Goal: Task Accomplishment & Management: Manage account settings

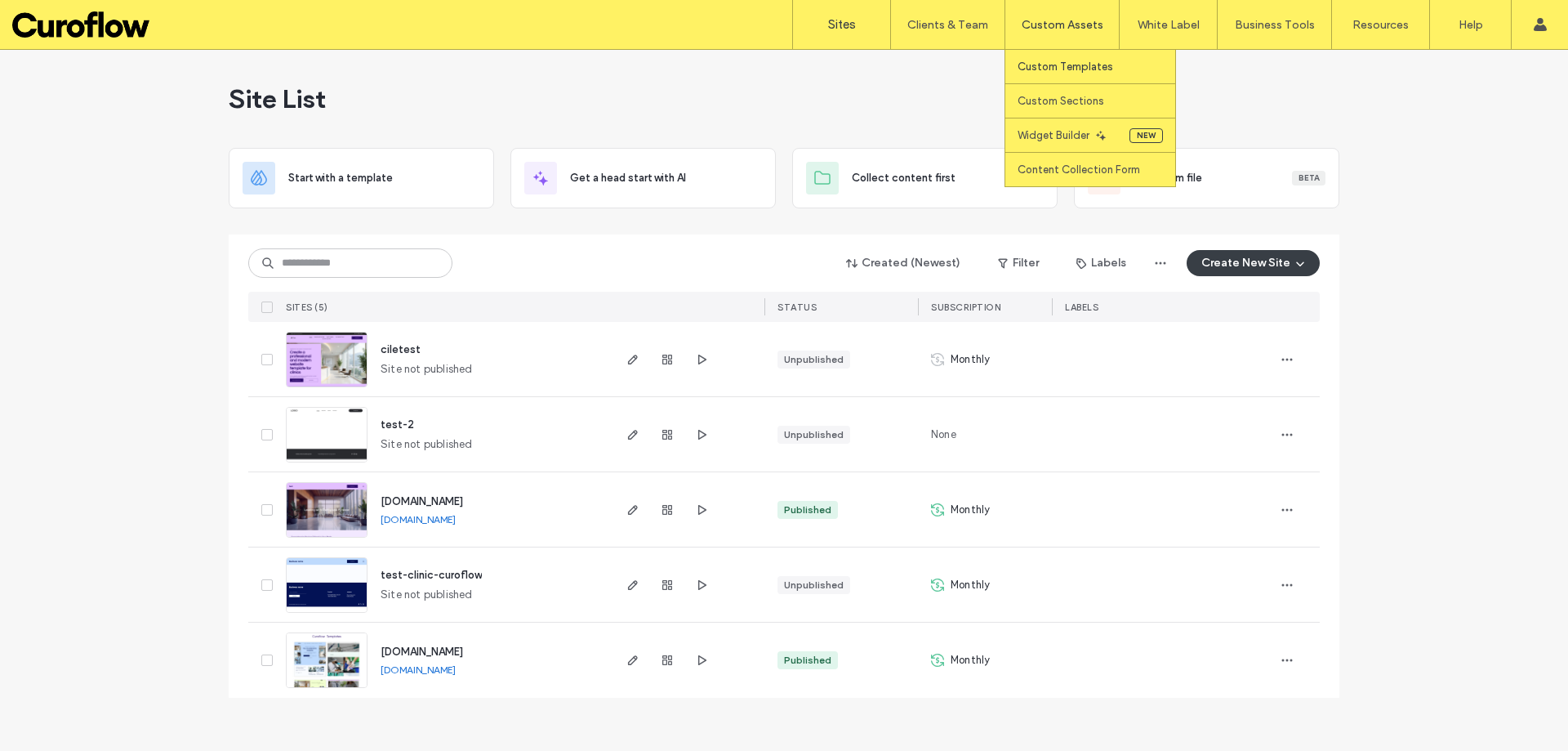
click at [1072, 63] on label "Custom Templates" at bounding box center [1065, 66] width 95 height 12
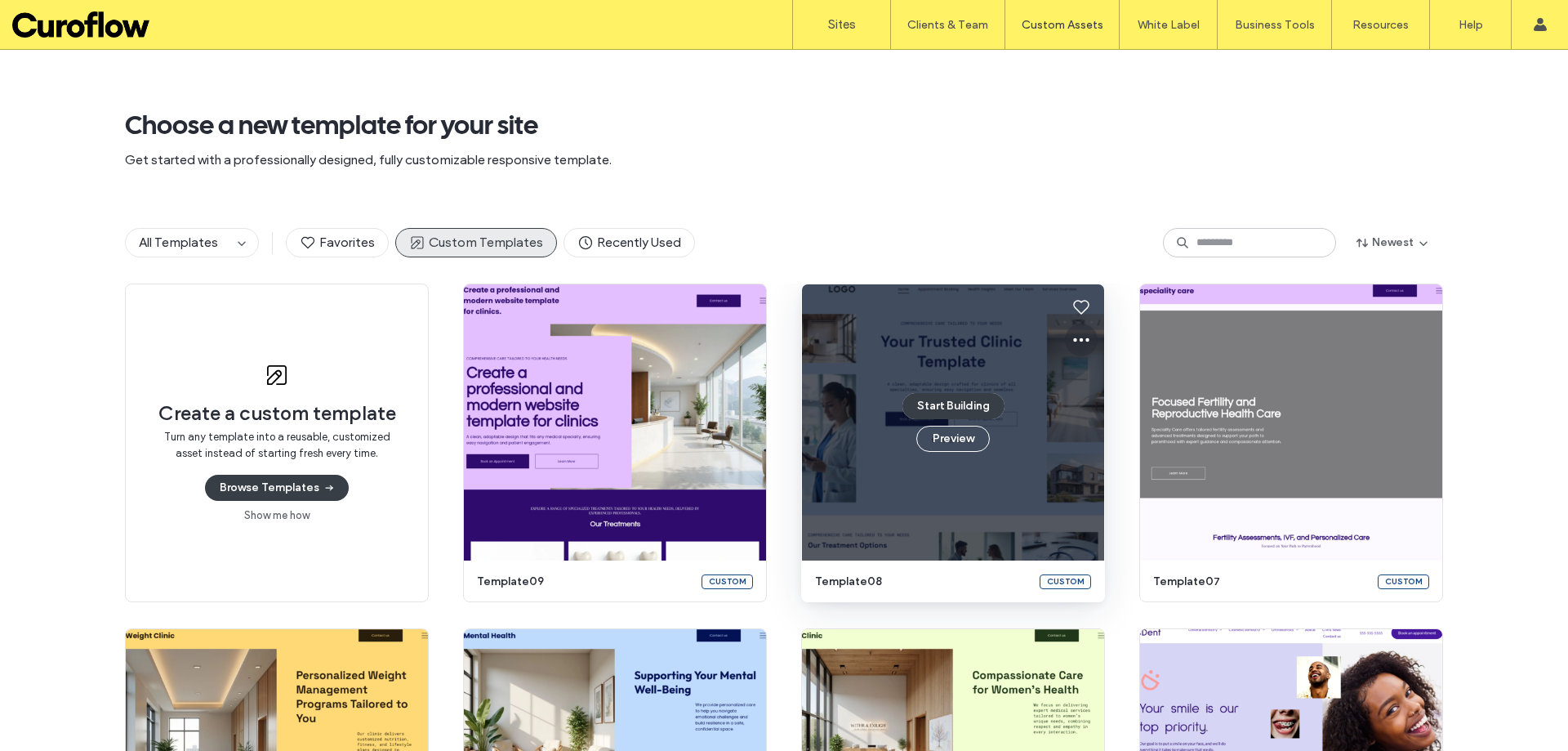
click at [1073, 341] on icon at bounding box center [1081, 340] width 20 height 20
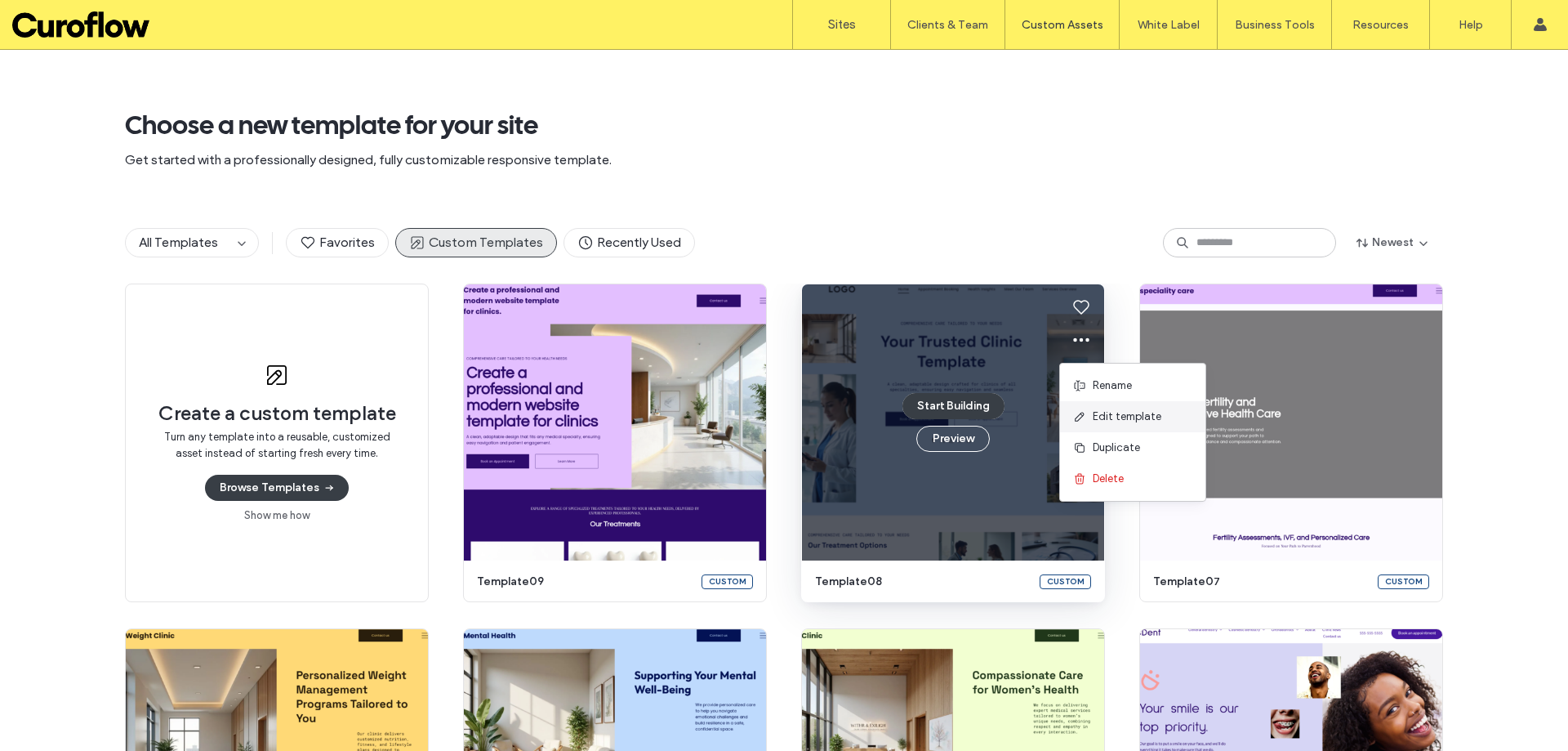
click at [1105, 412] on span "Edit template" at bounding box center [1127, 416] width 69 height 17
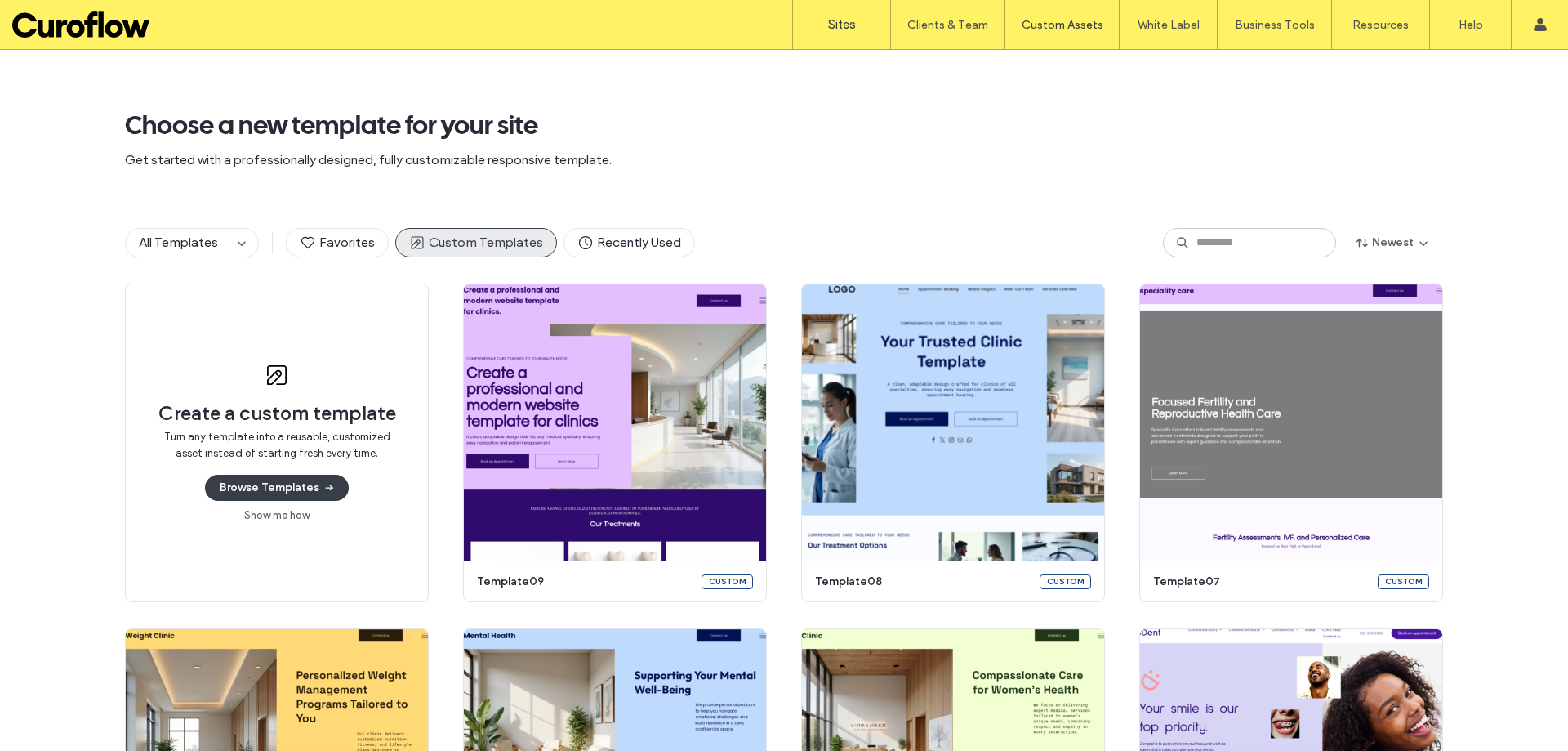
click at [863, 32] on link "Sites" at bounding box center [841, 24] width 97 height 49
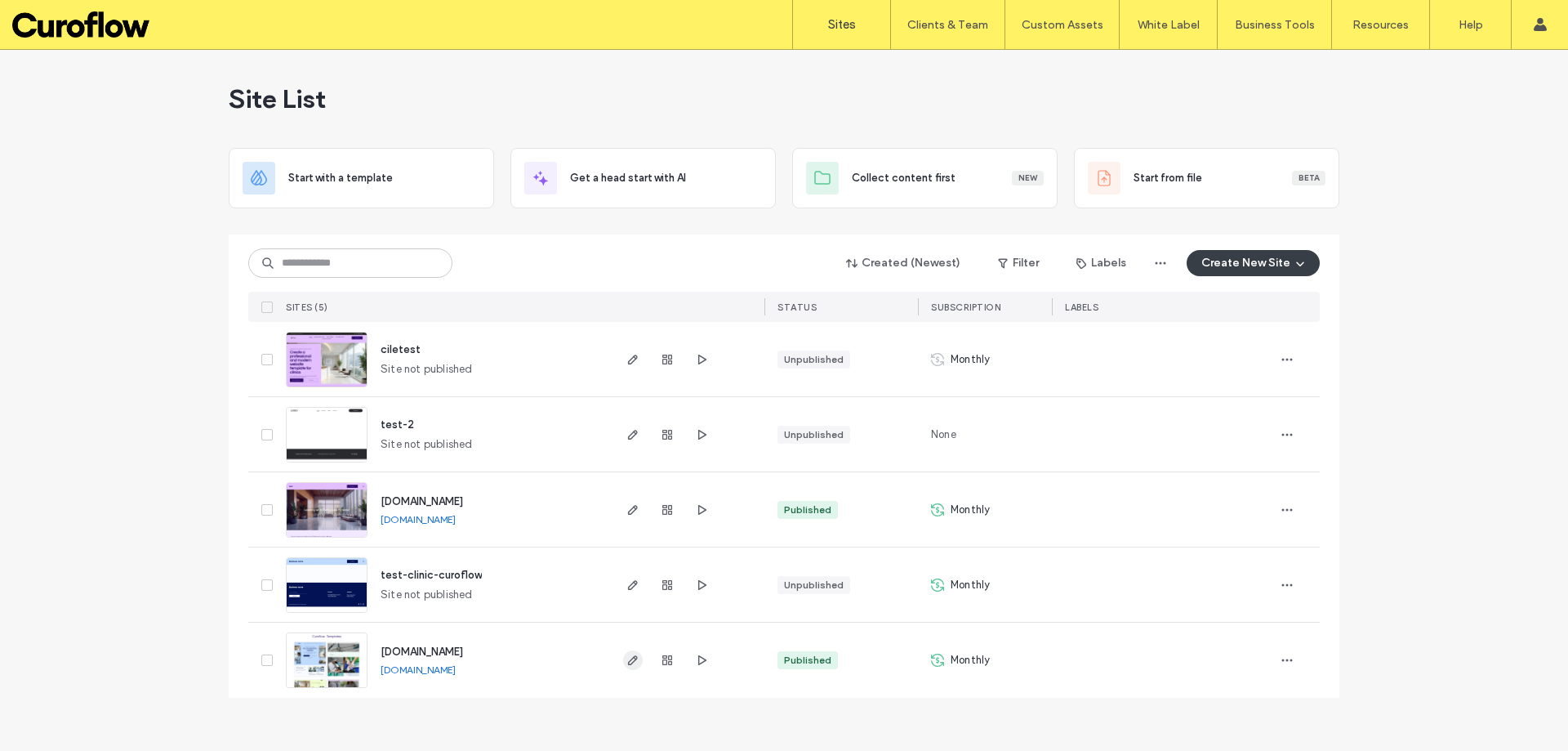
click at [625, 657] on span "button" at bounding box center [633, 660] width 20 height 20
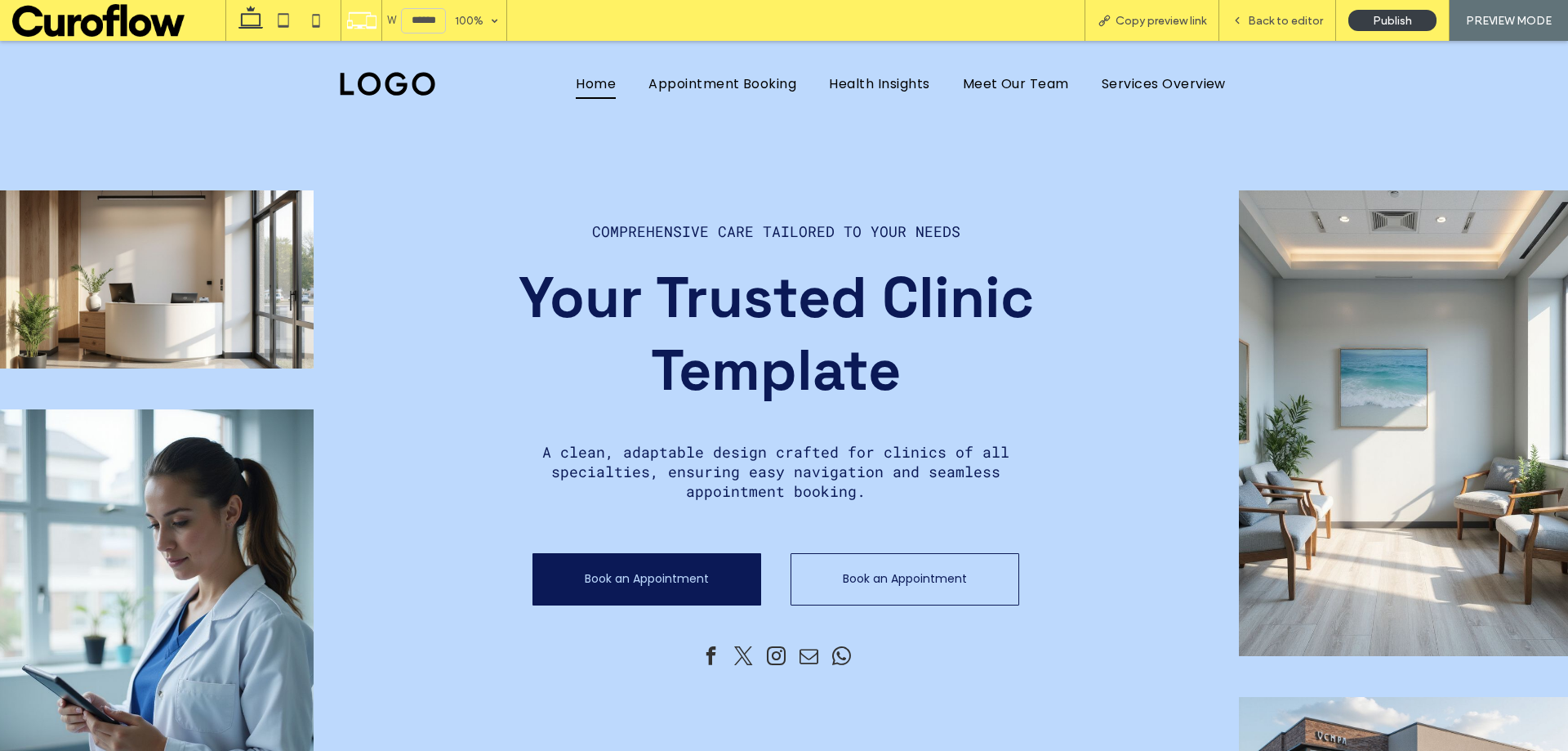
click at [1167, 21] on span "Copy preview link" at bounding box center [1160, 21] width 90 height 14
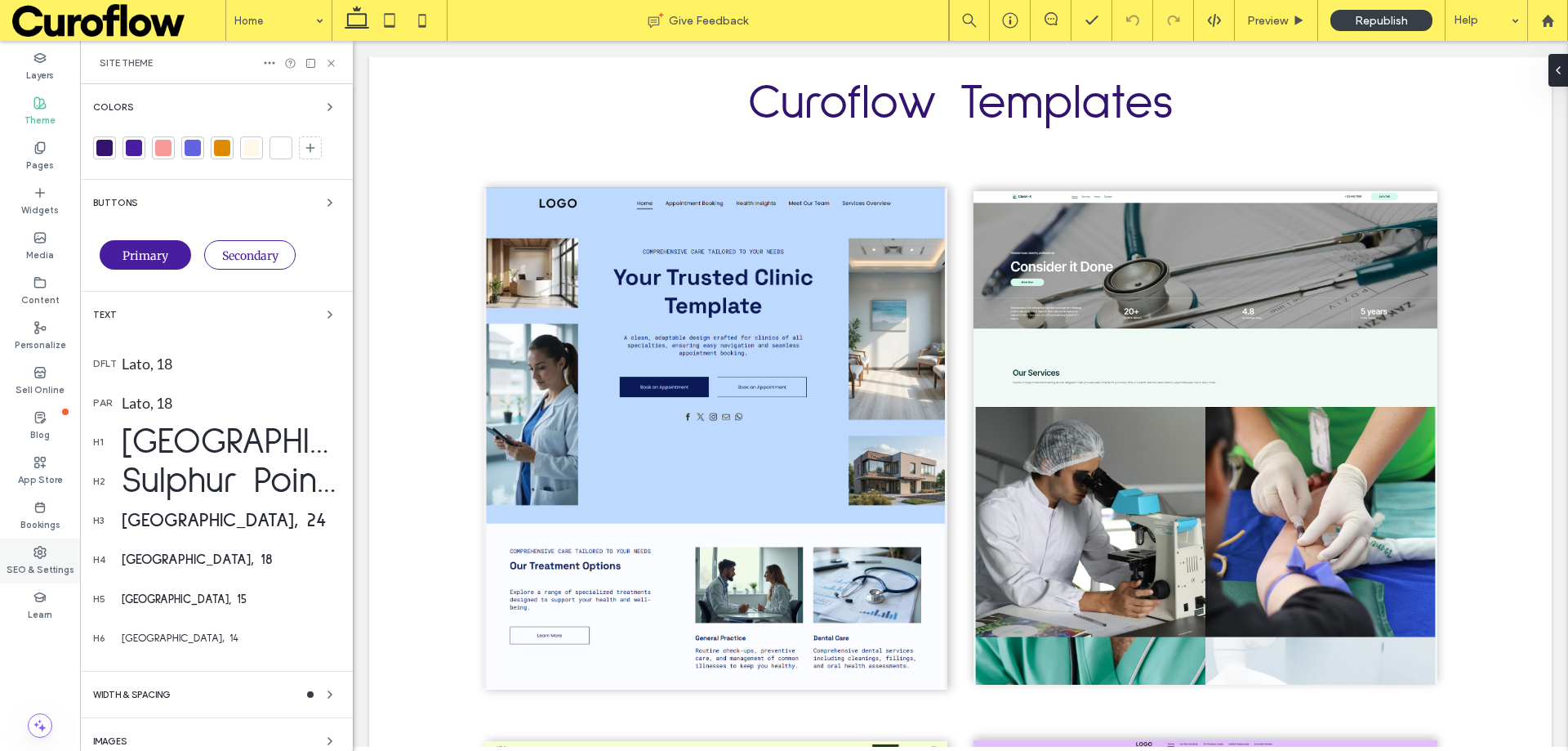
click at [44, 561] on label "SEO & Settings" at bounding box center [41, 568] width 68 height 18
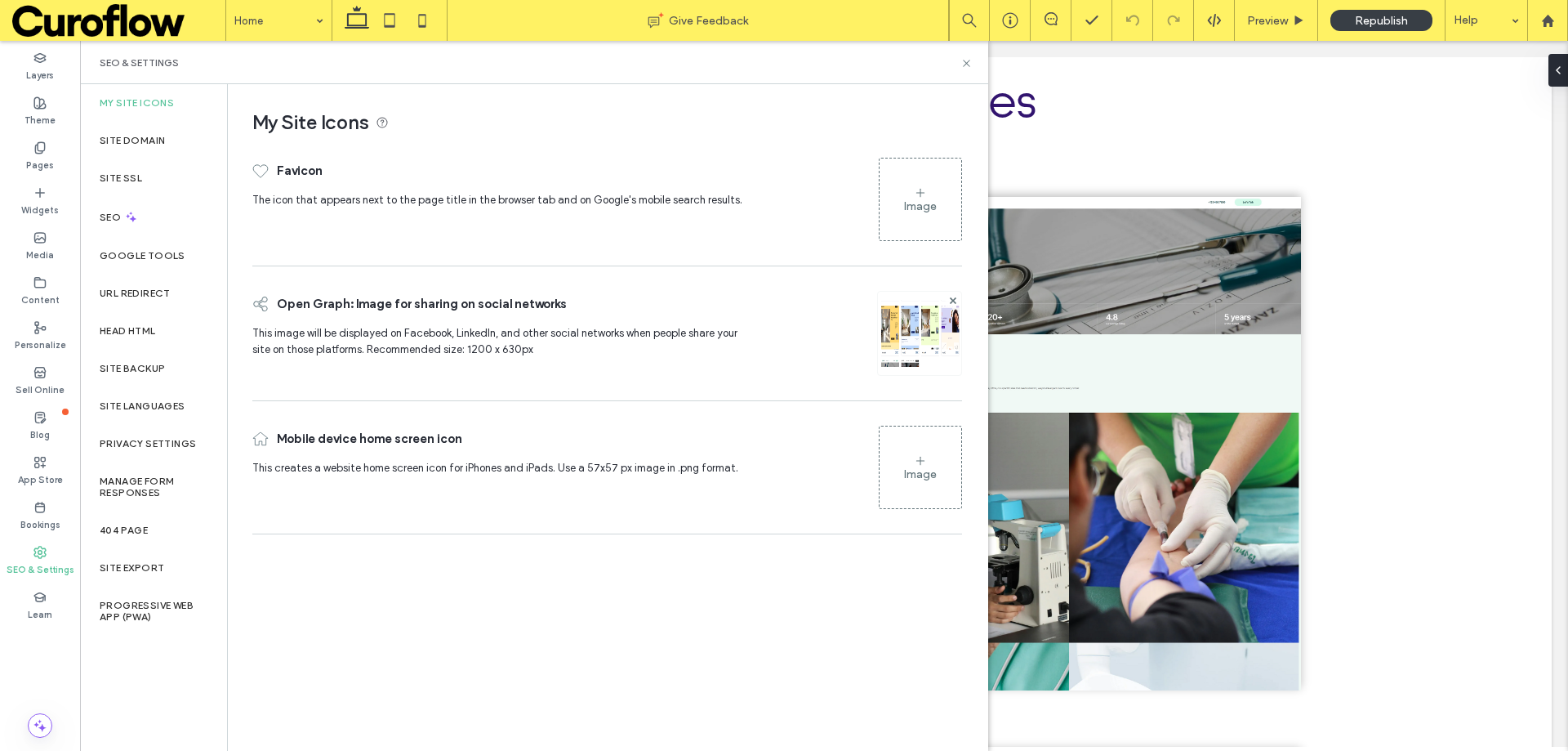
click at [148, 113] on div "My Site Icons" at bounding box center [154, 103] width 147 height 37
click at [147, 123] on div "Site Domain" at bounding box center [154, 140] width 147 height 37
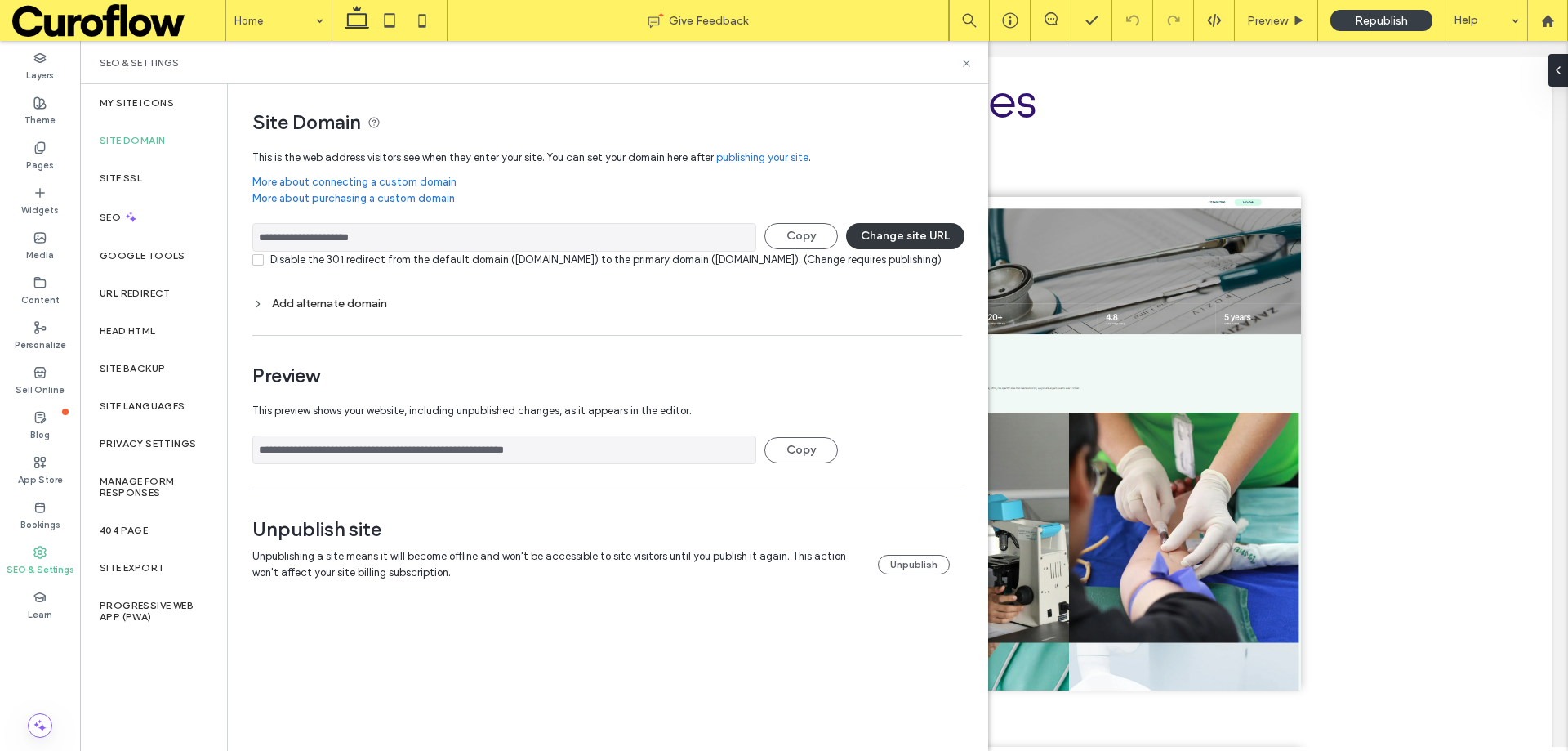
click at [916, 232] on button "Change site URL" at bounding box center [905, 236] width 118 height 26
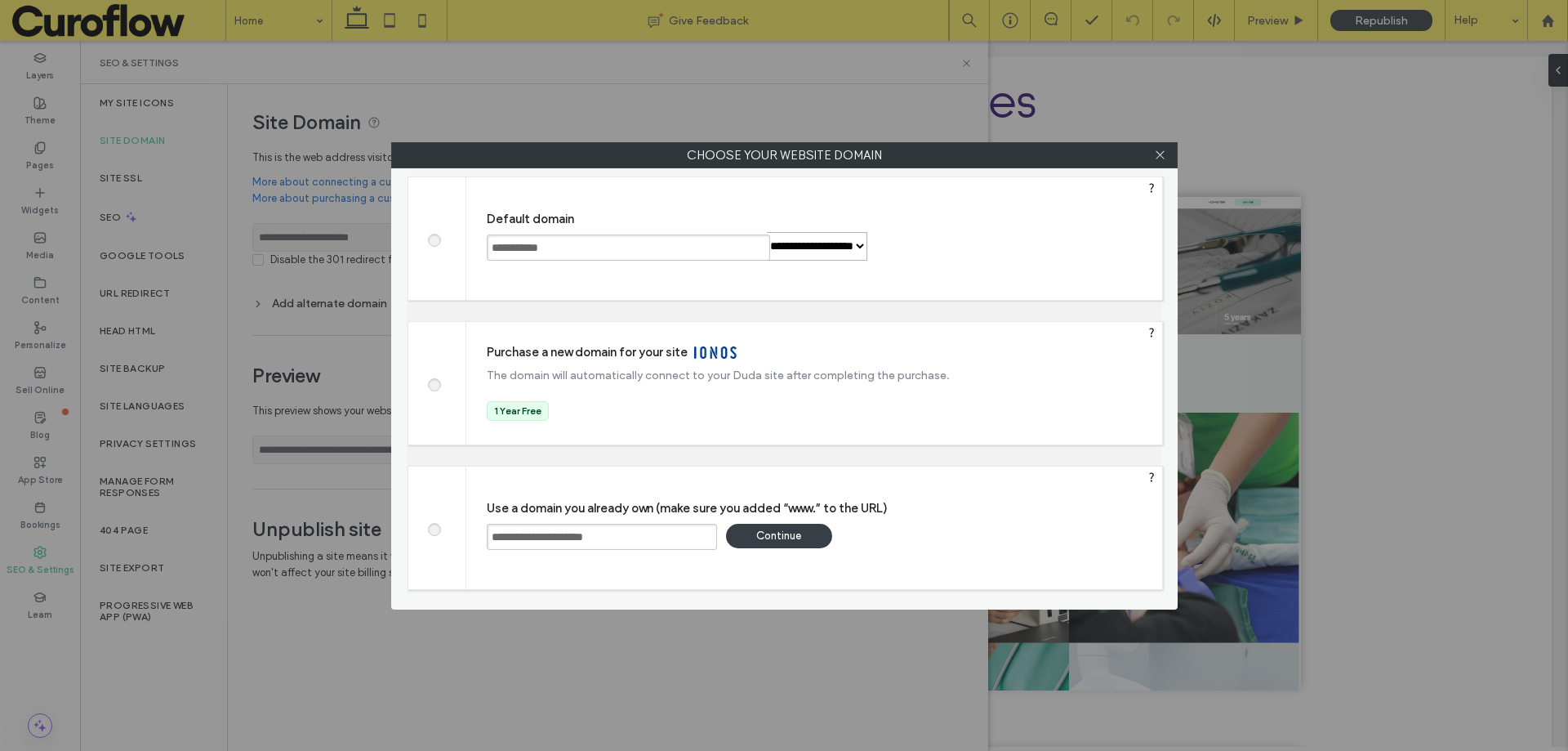
click at [638, 538] on input "**********" at bounding box center [602, 537] width 230 height 26
click at [644, 536] on input "**********" at bounding box center [602, 537] width 230 height 26
type input "**********"
click at [772, 533] on div "Continue" at bounding box center [779, 536] width 106 height 25
type input "**********"
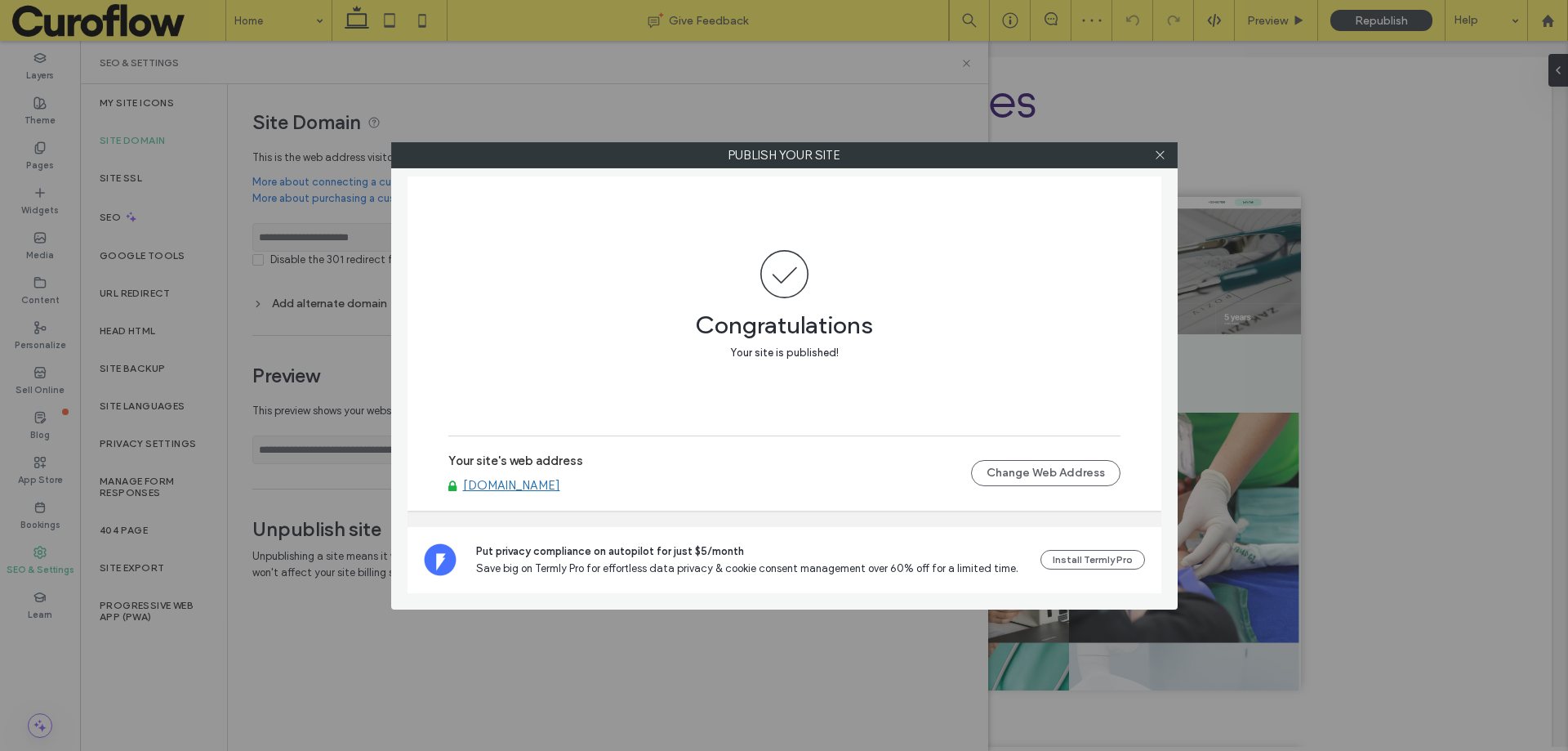
click at [562, 494] on div "Your site's web address templates.curoflow.com Change Web Address" at bounding box center [785, 473] width 672 height 52
click at [560, 484] on link "[DOMAIN_NAME]" at bounding box center [511, 485] width 97 height 15
click at [1160, 150] on icon at bounding box center [1160, 155] width 12 height 12
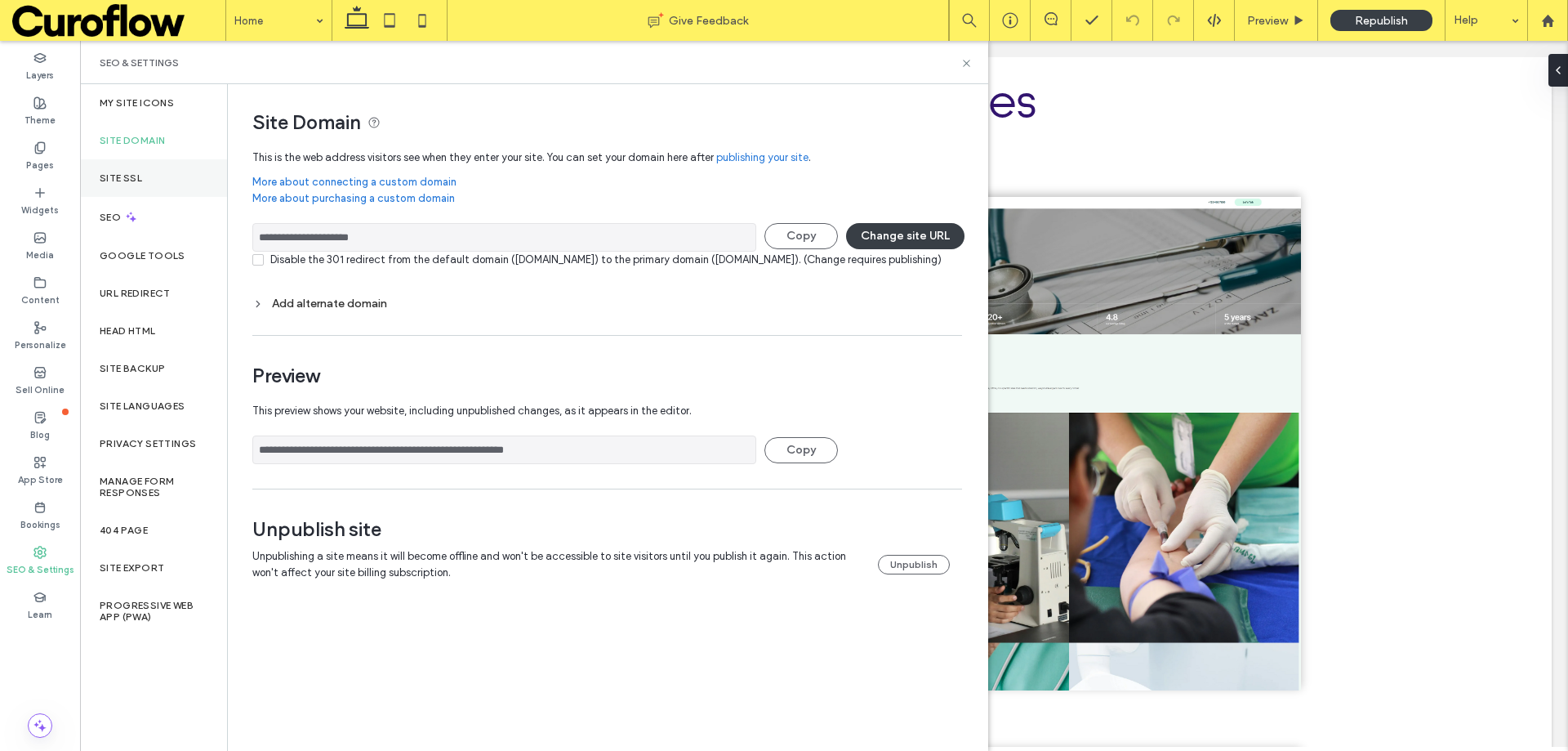
click at [141, 168] on div "Site SSL" at bounding box center [154, 177] width 147 height 37
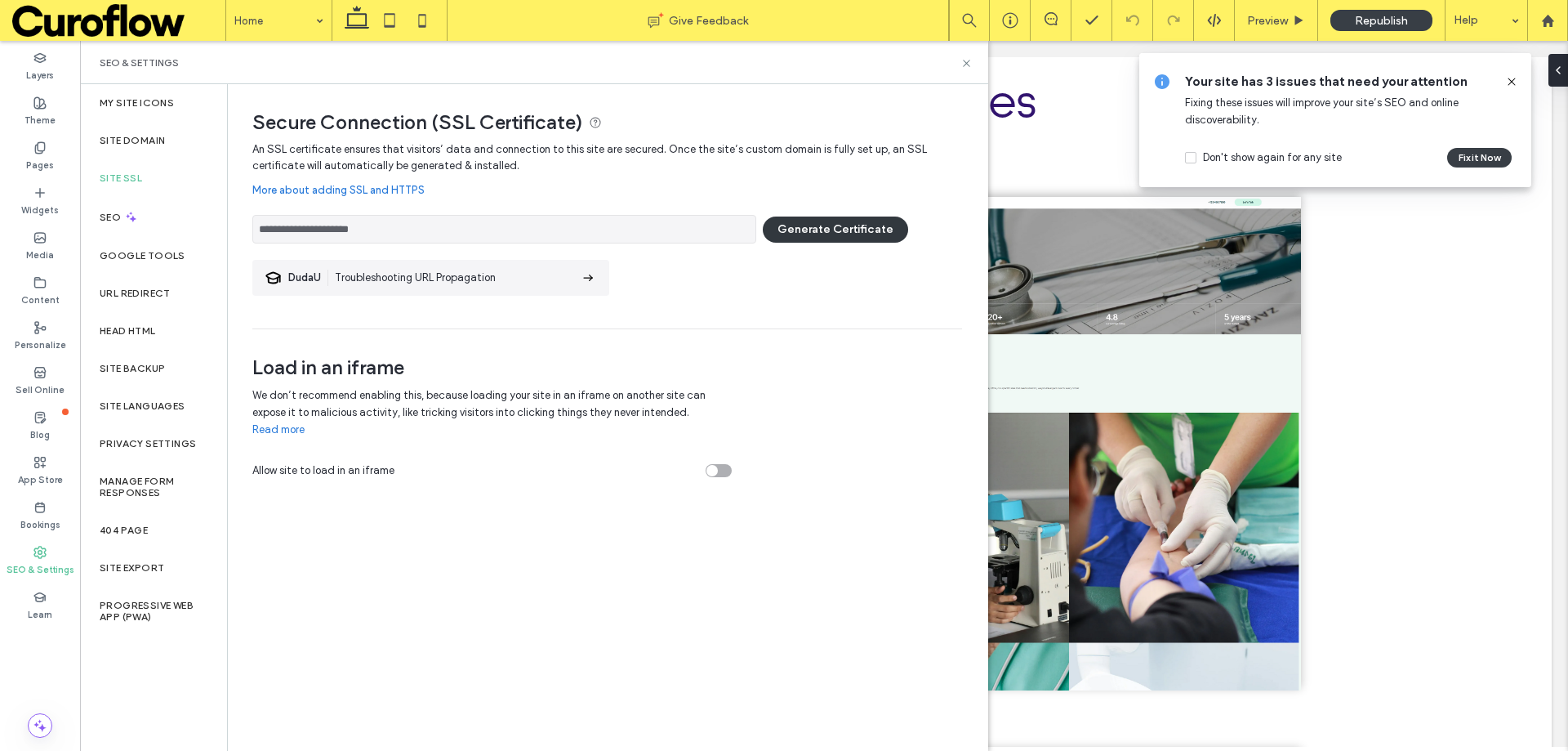
click at [808, 229] on button "Generate Certificate" at bounding box center [835, 229] width 146 height 26
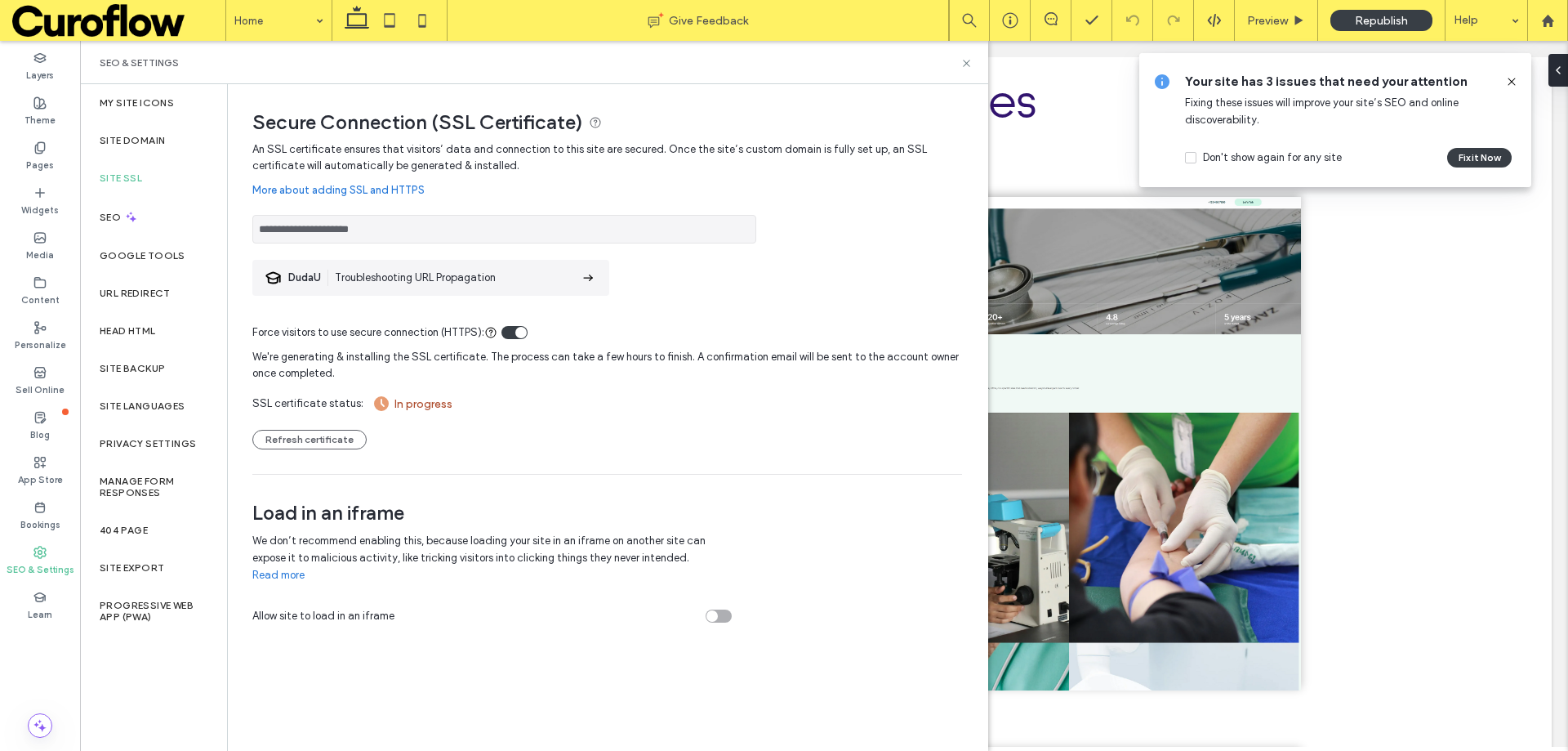
click at [1516, 83] on icon at bounding box center [1512, 82] width 13 height 13
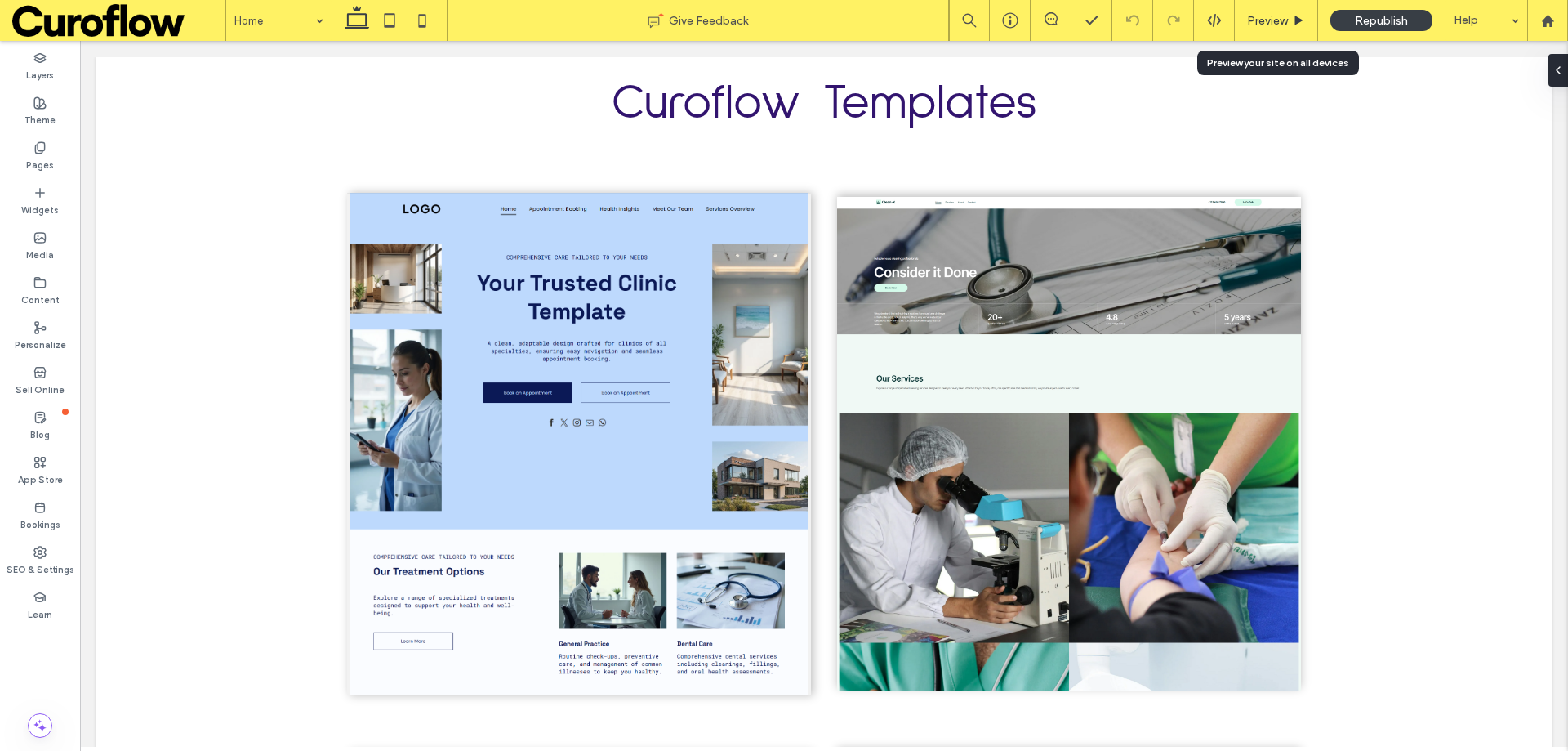
click at [1273, 22] on span "Preview" at bounding box center [1267, 21] width 41 height 14
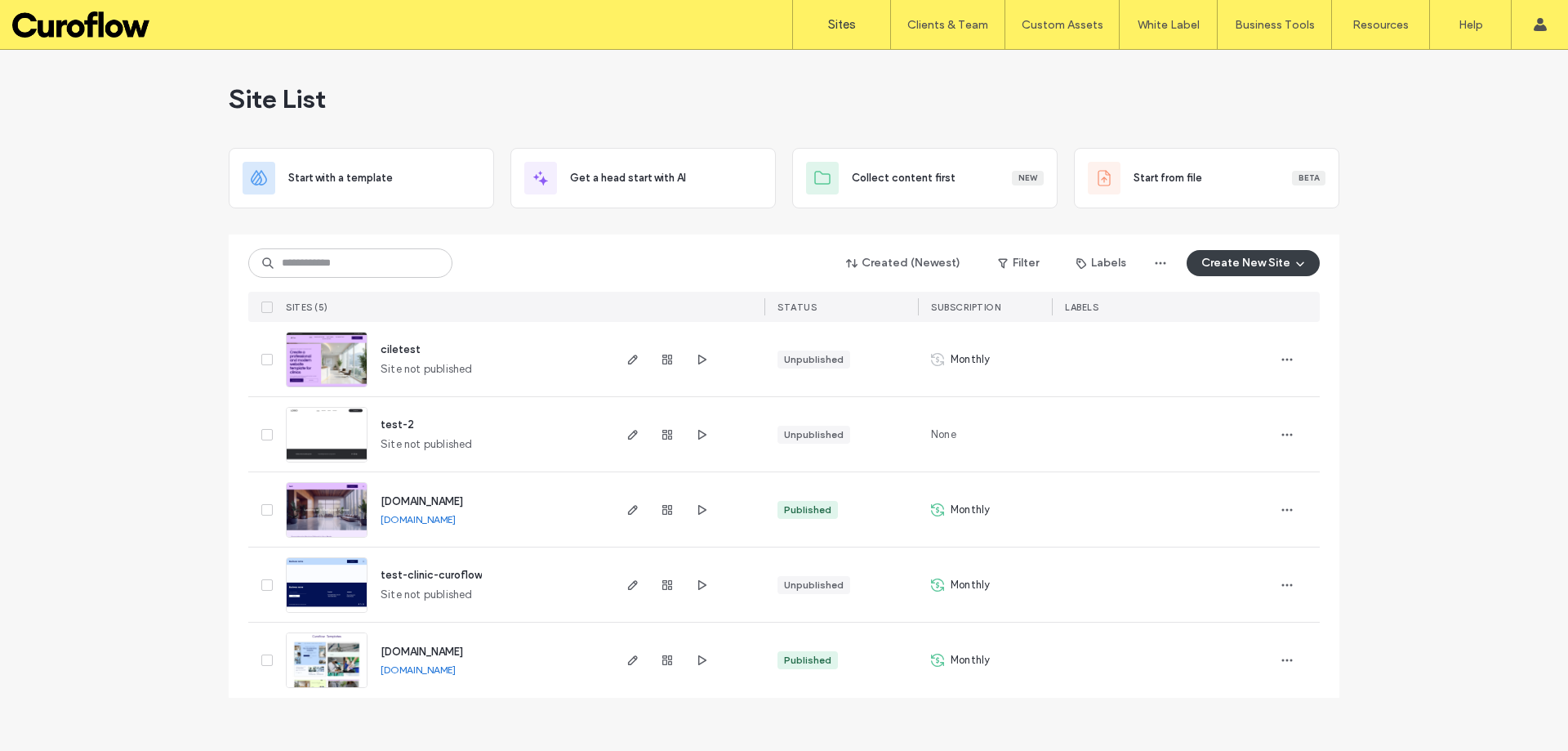
click at [417, 669] on link "[DOMAIN_NAME]" at bounding box center [418, 669] width 75 height 12
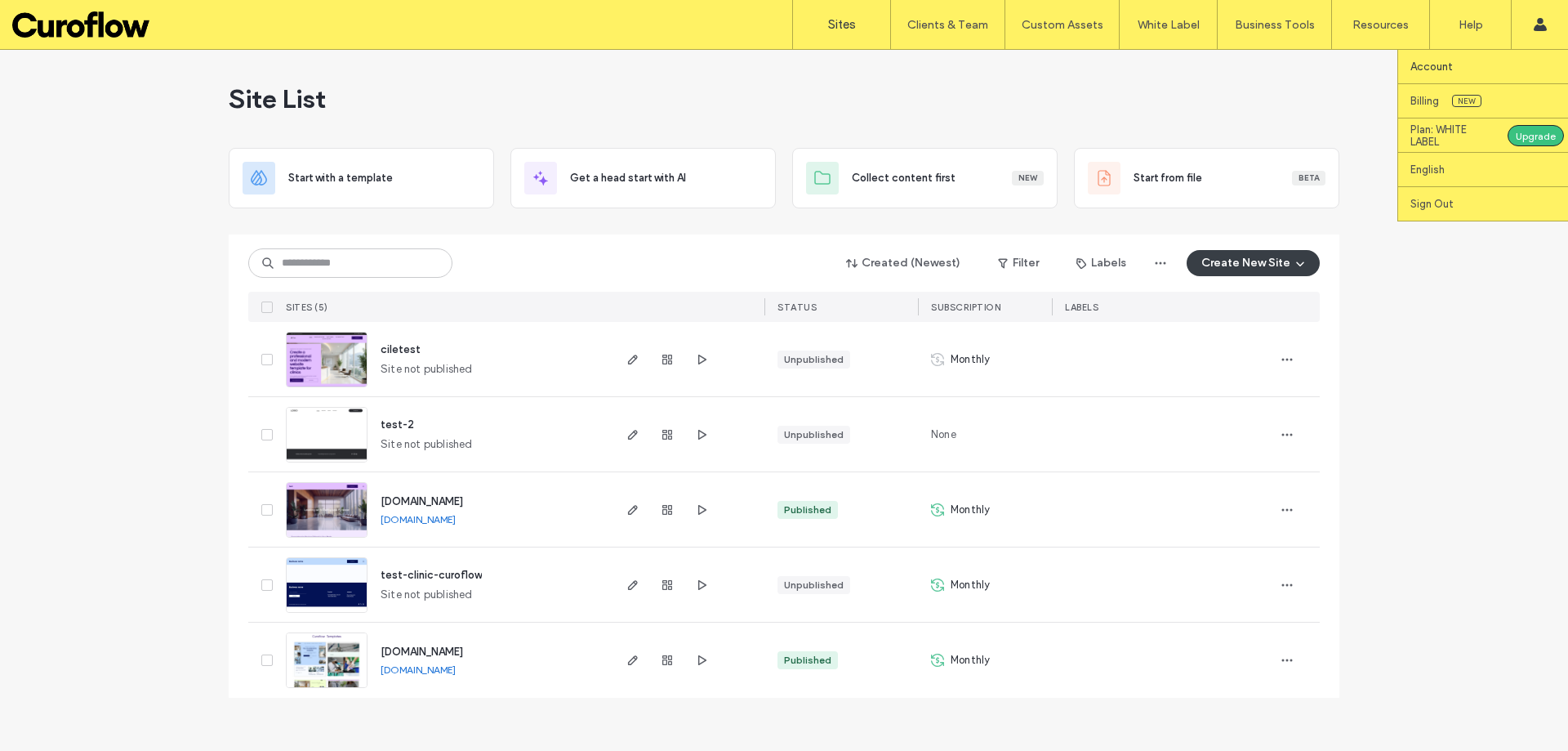
click at [1443, 65] on label "Account" at bounding box center [1431, 66] width 42 height 12
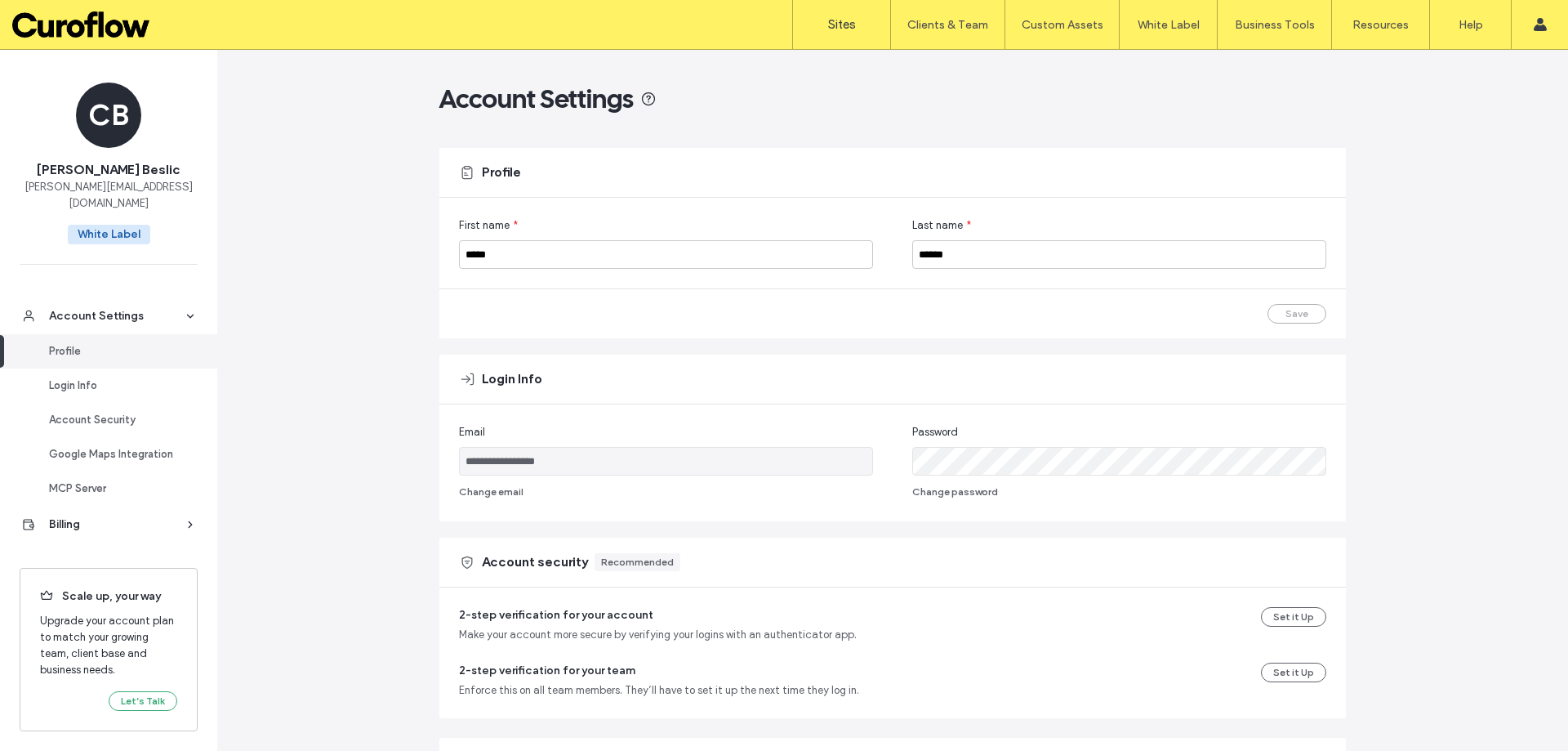
click at [837, 36] on link "Sites" at bounding box center [841, 24] width 97 height 49
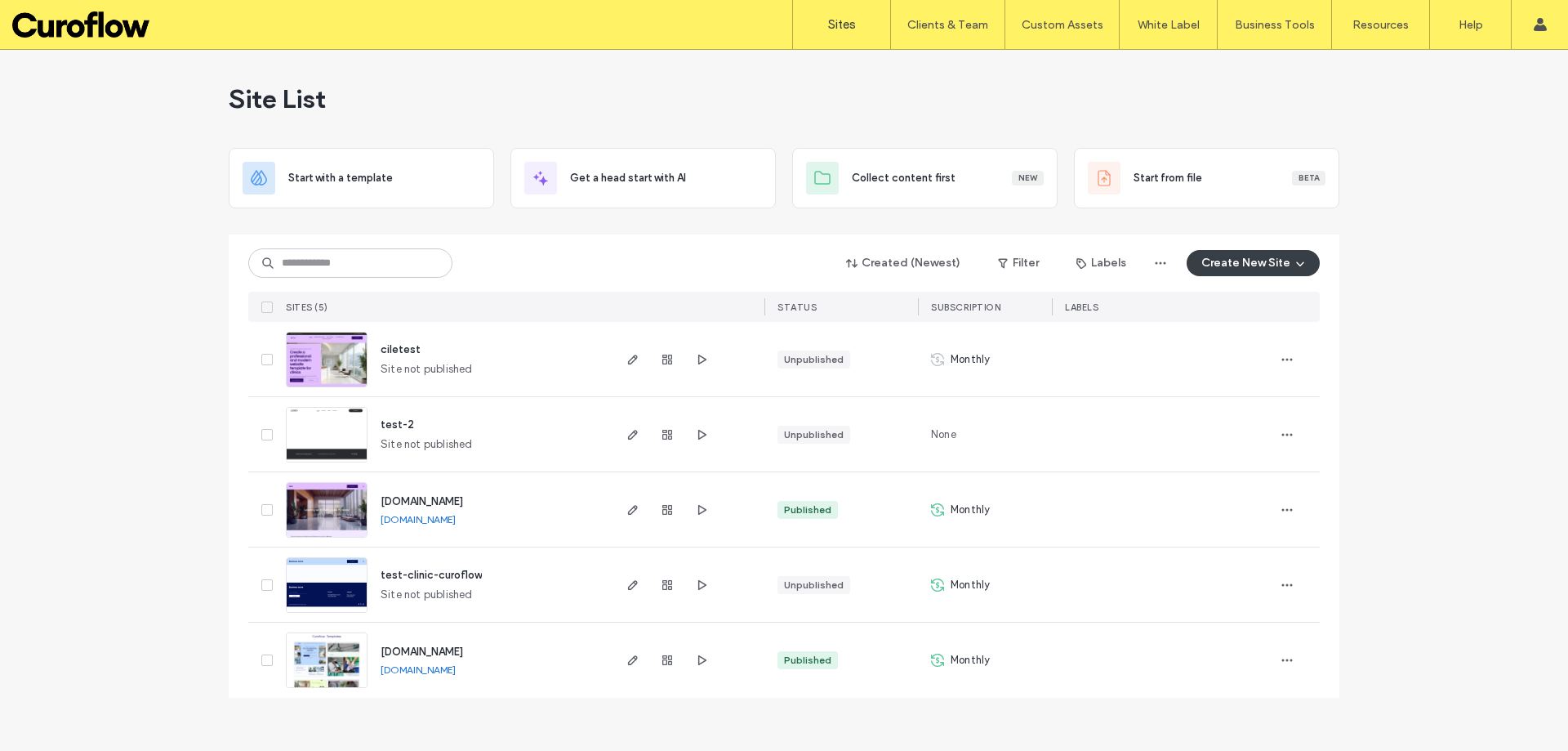
click at [433, 663] on link "[DOMAIN_NAME]" at bounding box center [418, 669] width 75 height 12
click at [634, 662] on icon "button" at bounding box center [633, 660] width 13 height 13
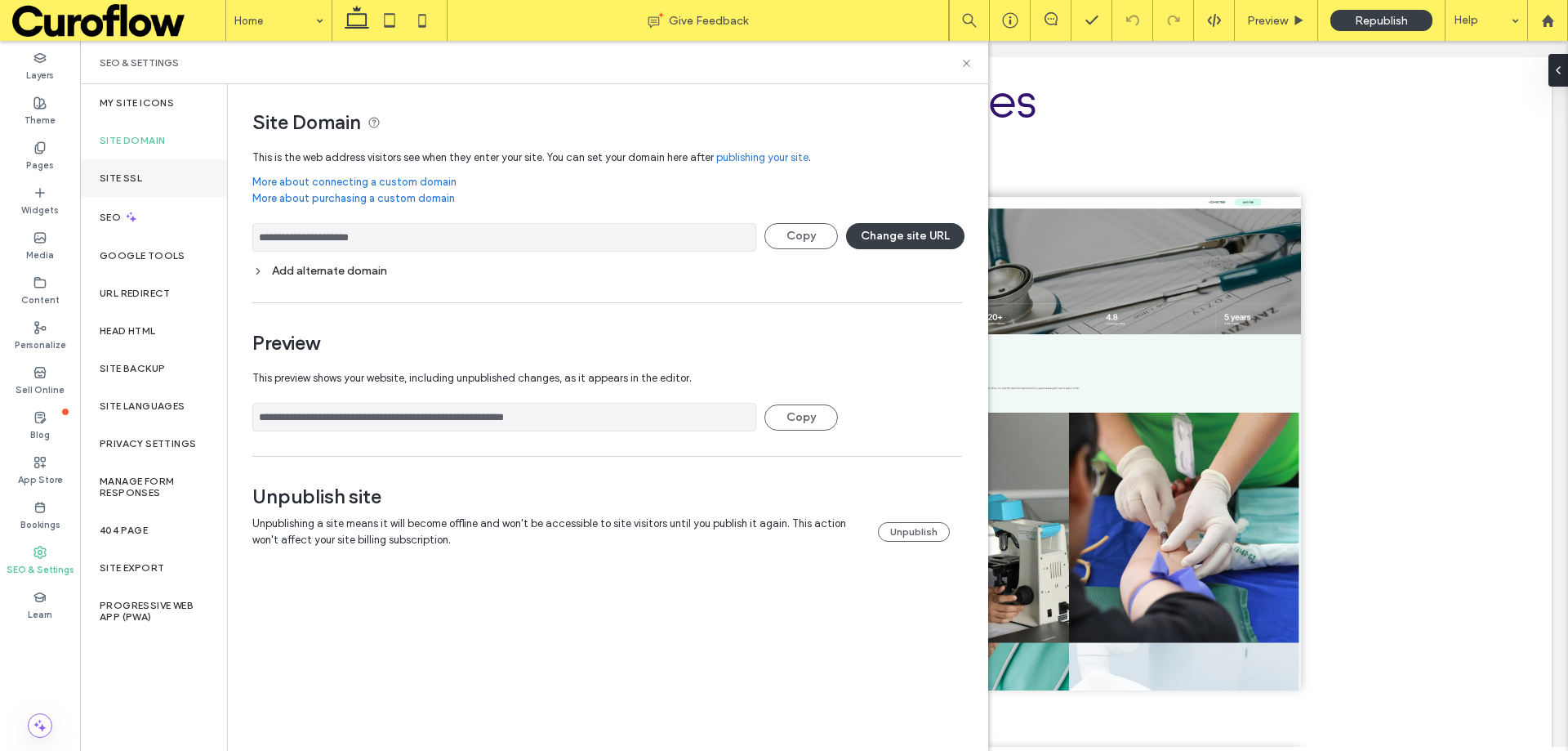
click at [133, 172] on label "Site SSL" at bounding box center [120, 178] width 42 height 12
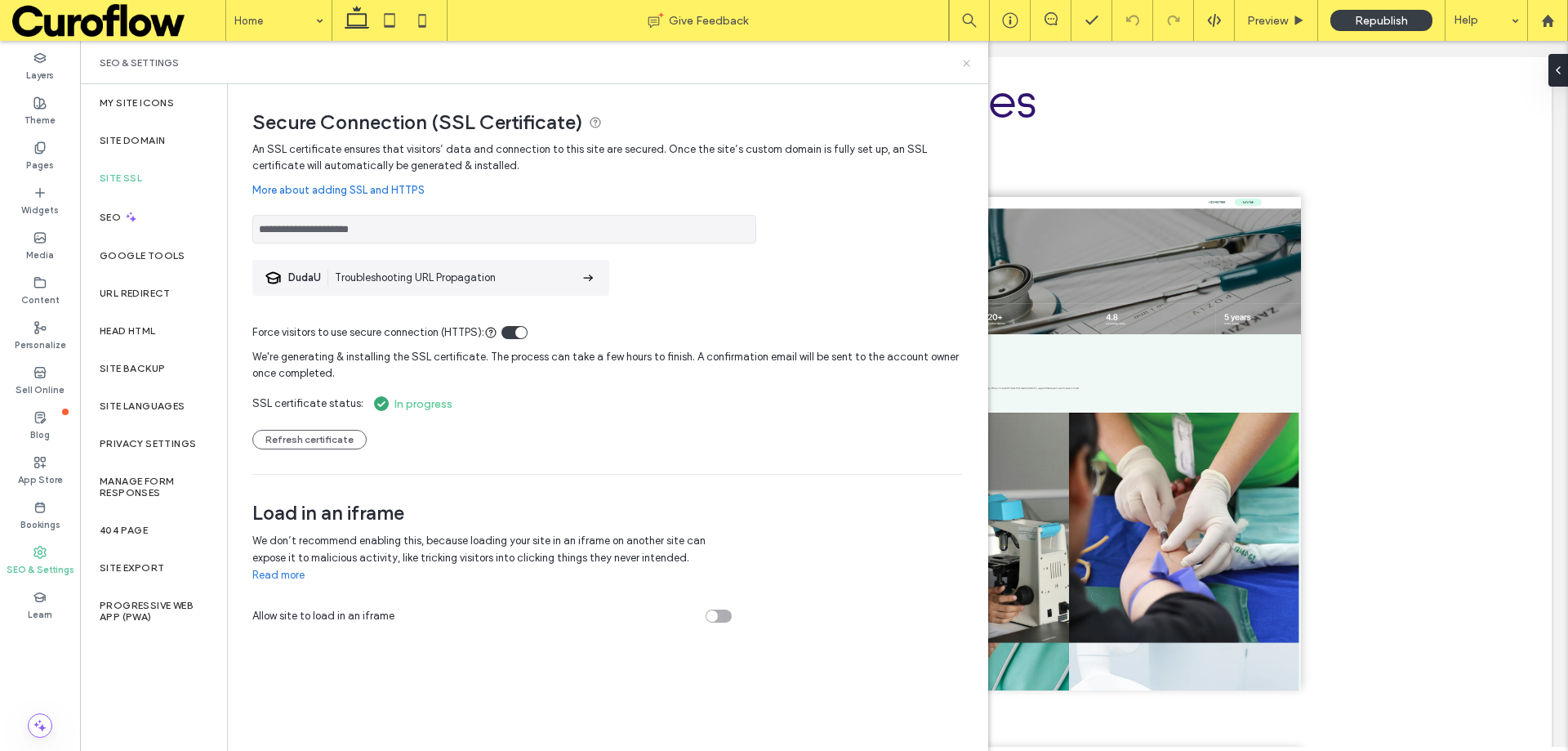
click at [960, 60] on icon at bounding box center [966, 63] width 12 height 12
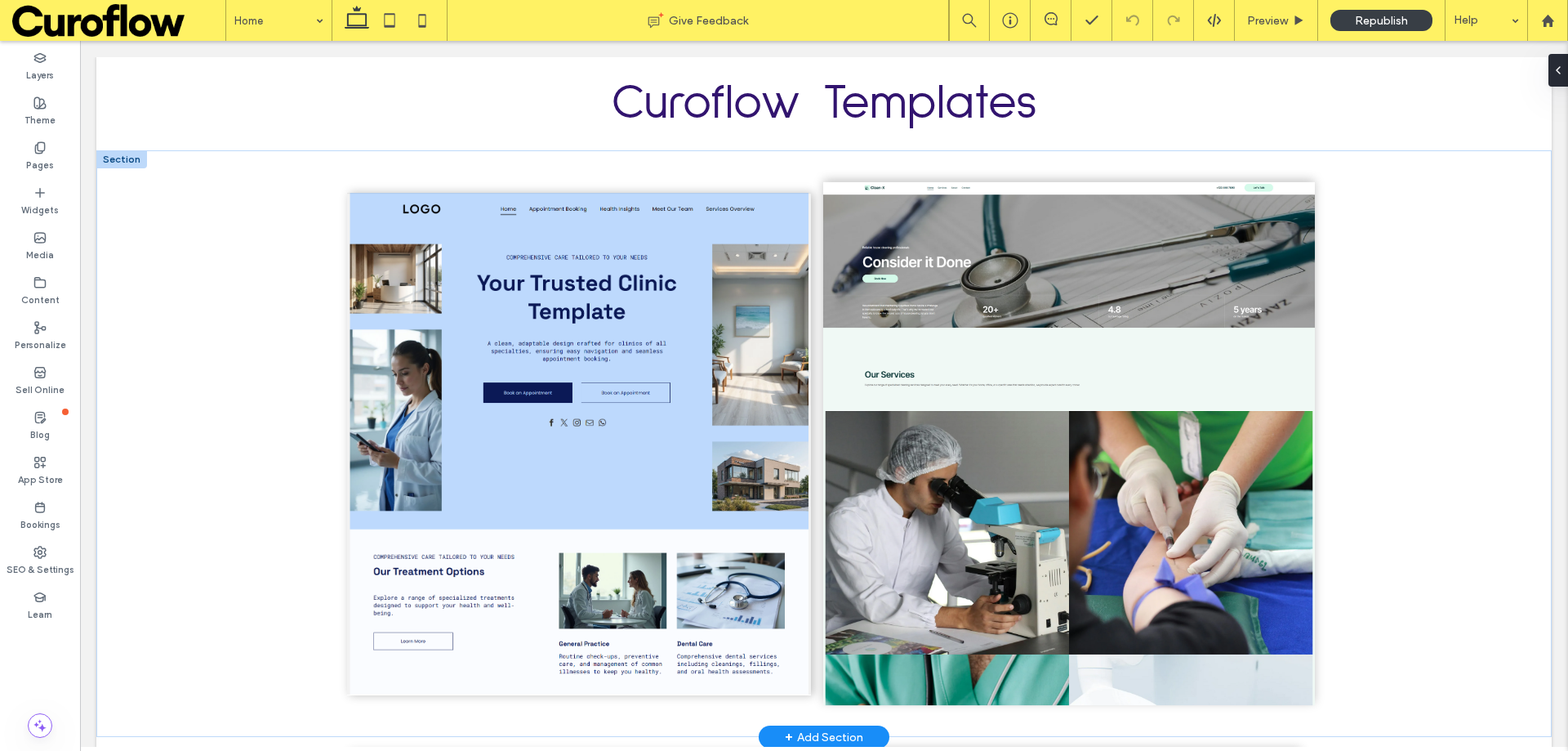
click at [1069, 310] on img at bounding box center [1069, 443] width 492 height 522
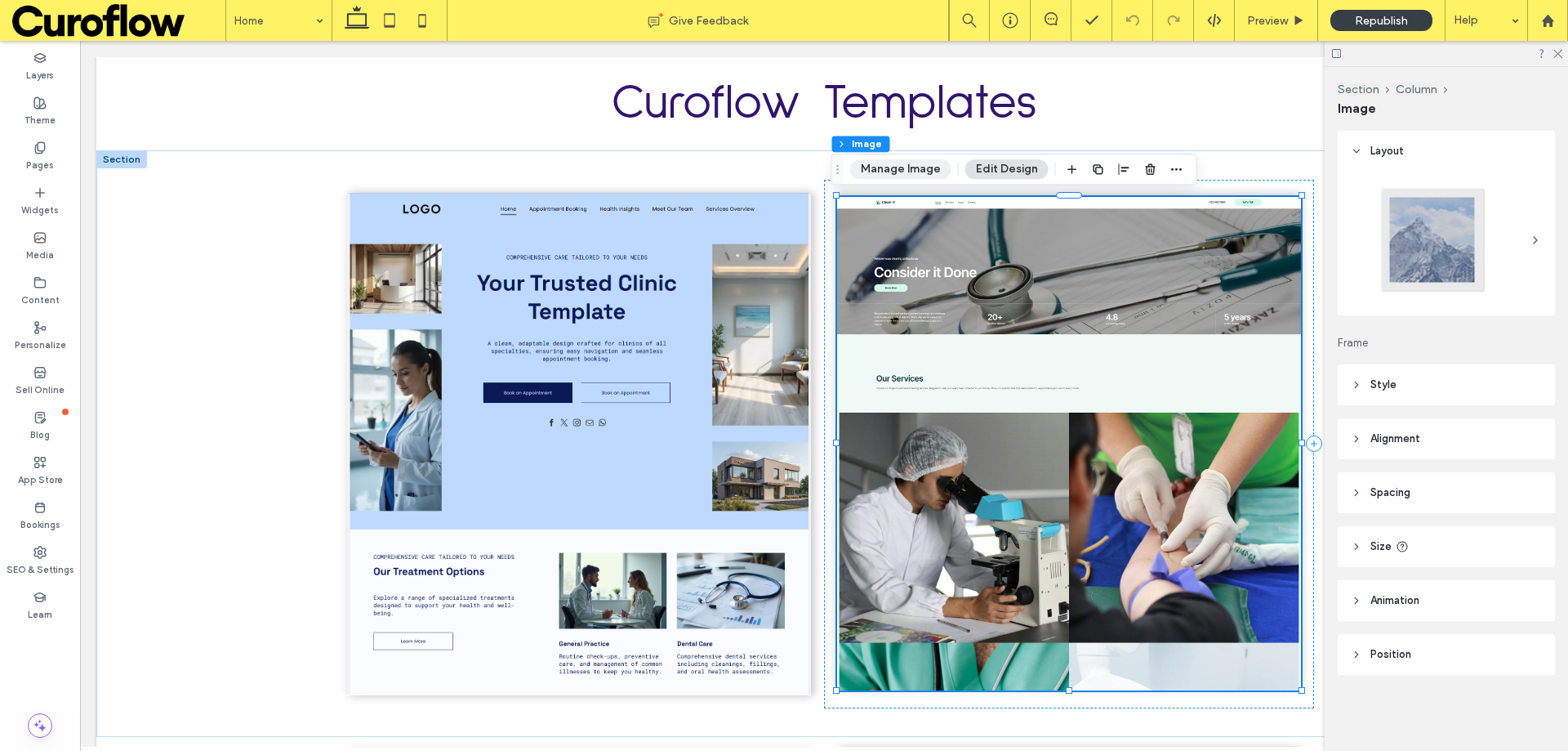
click at [900, 171] on button "Manage Image" at bounding box center [901, 169] width 101 height 20
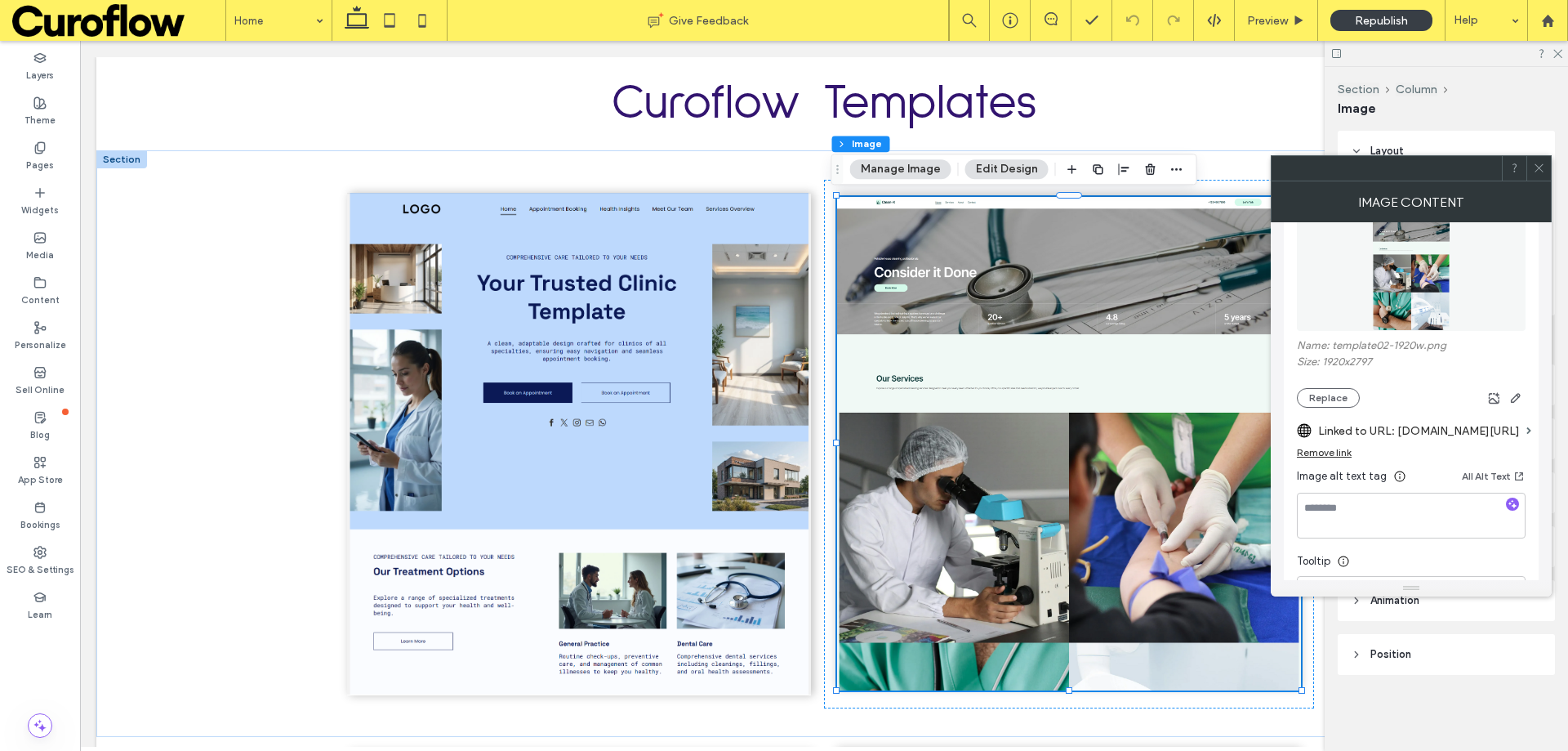
scroll to position [218, 0]
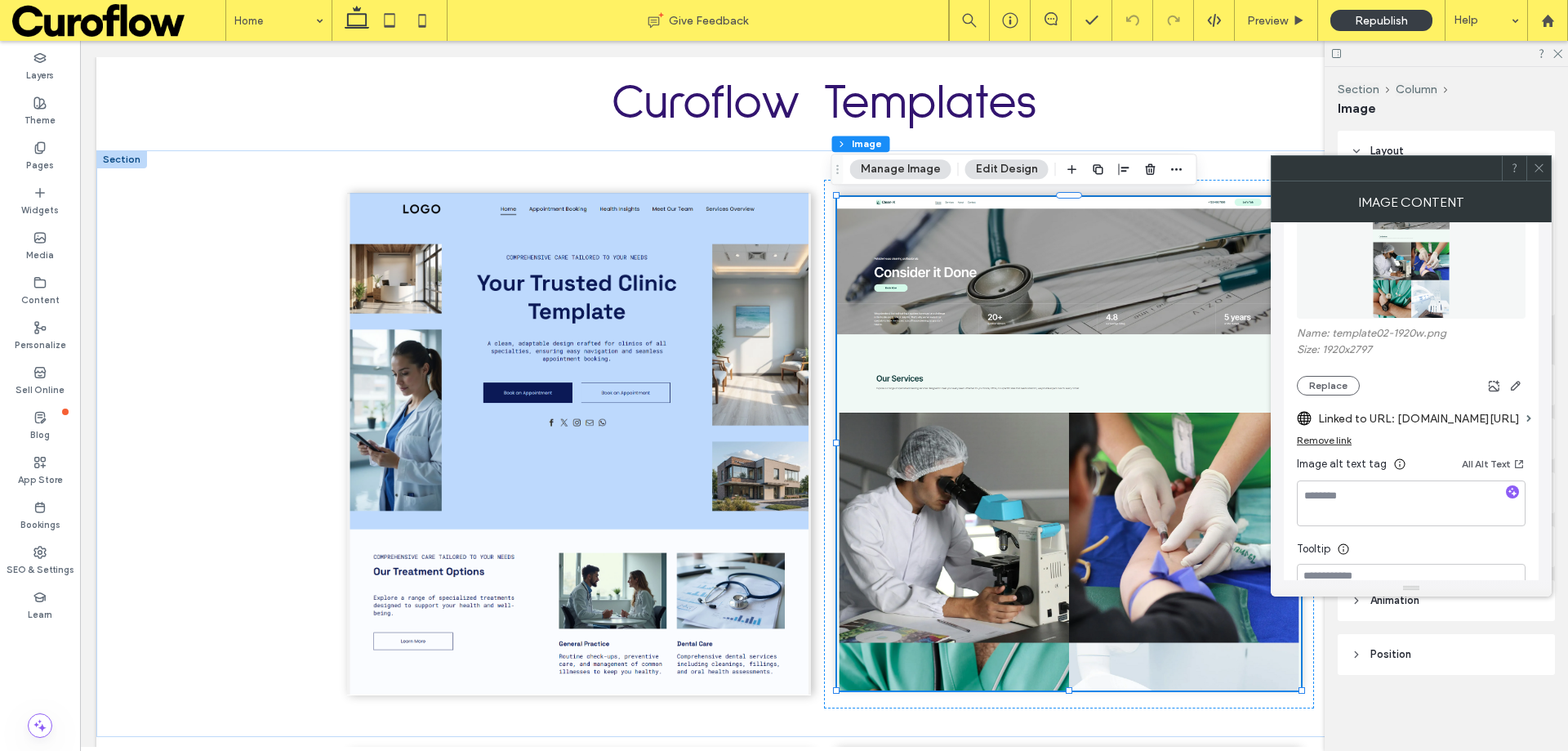
click at [1338, 438] on div "Remove link" at bounding box center [1324, 440] width 55 height 12
click at [1340, 420] on label "Link image" at bounding box center [1405, 418] width 217 height 30
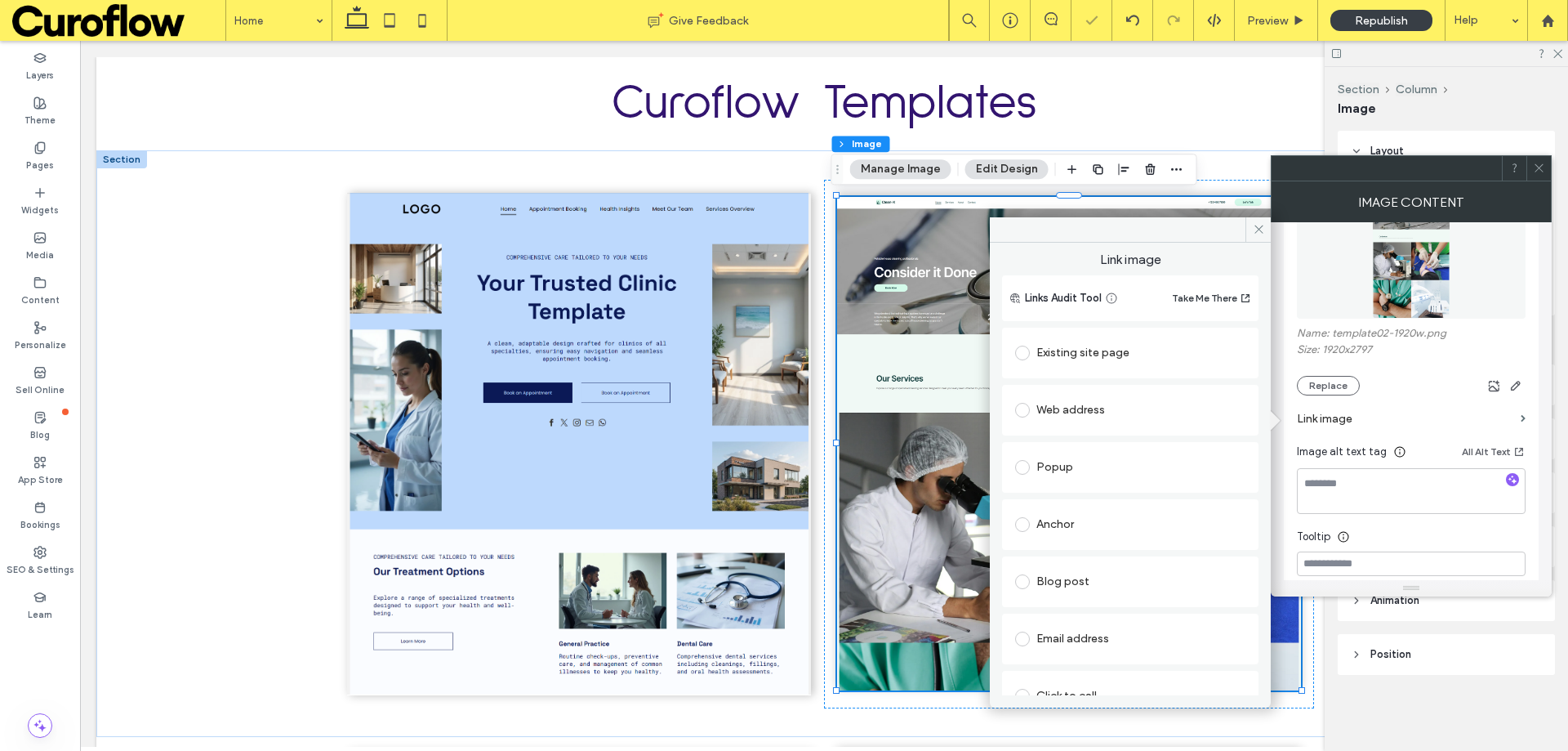
click at [1109, 411] on div "Web address" at bounding box center [1130, 410] width 230 height 26
click at [1109, 438] on input "url" at bounding box center [1130, 442] width 230 height 22
paste input "**********"
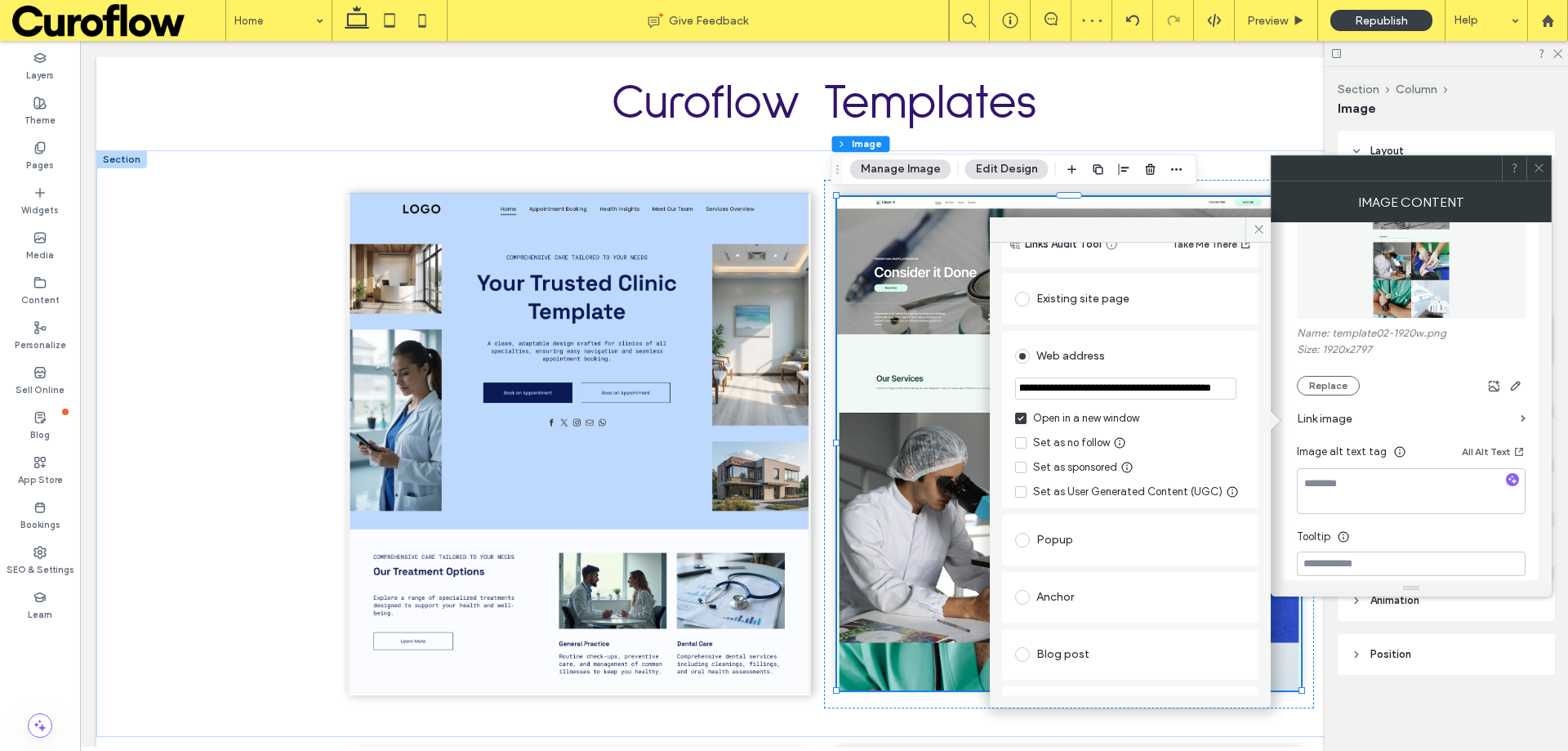
scroll to position [210, 0]
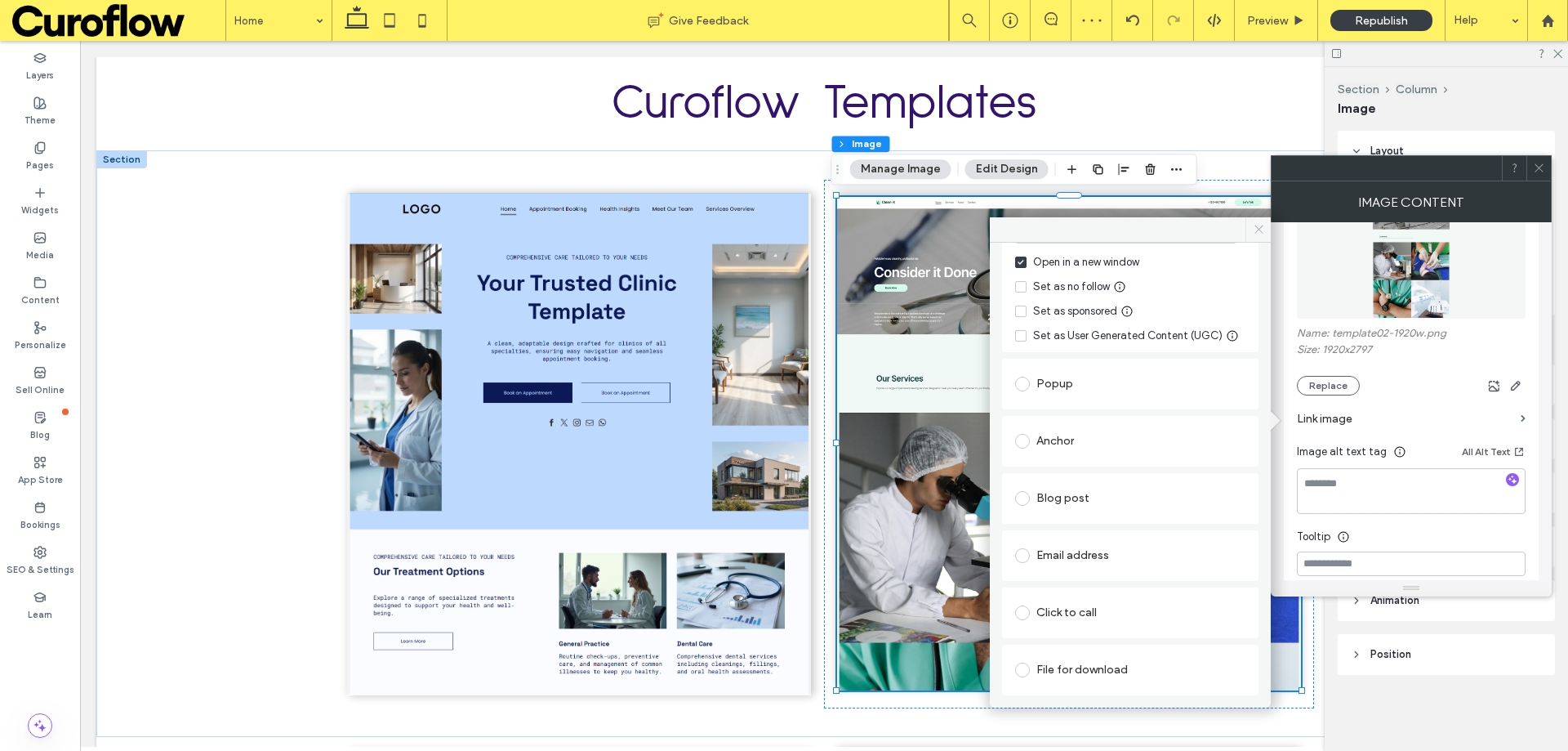
type input "**********"
click at [1257, 233] on icon at bounding box center [1258, 229] width 12 height 12
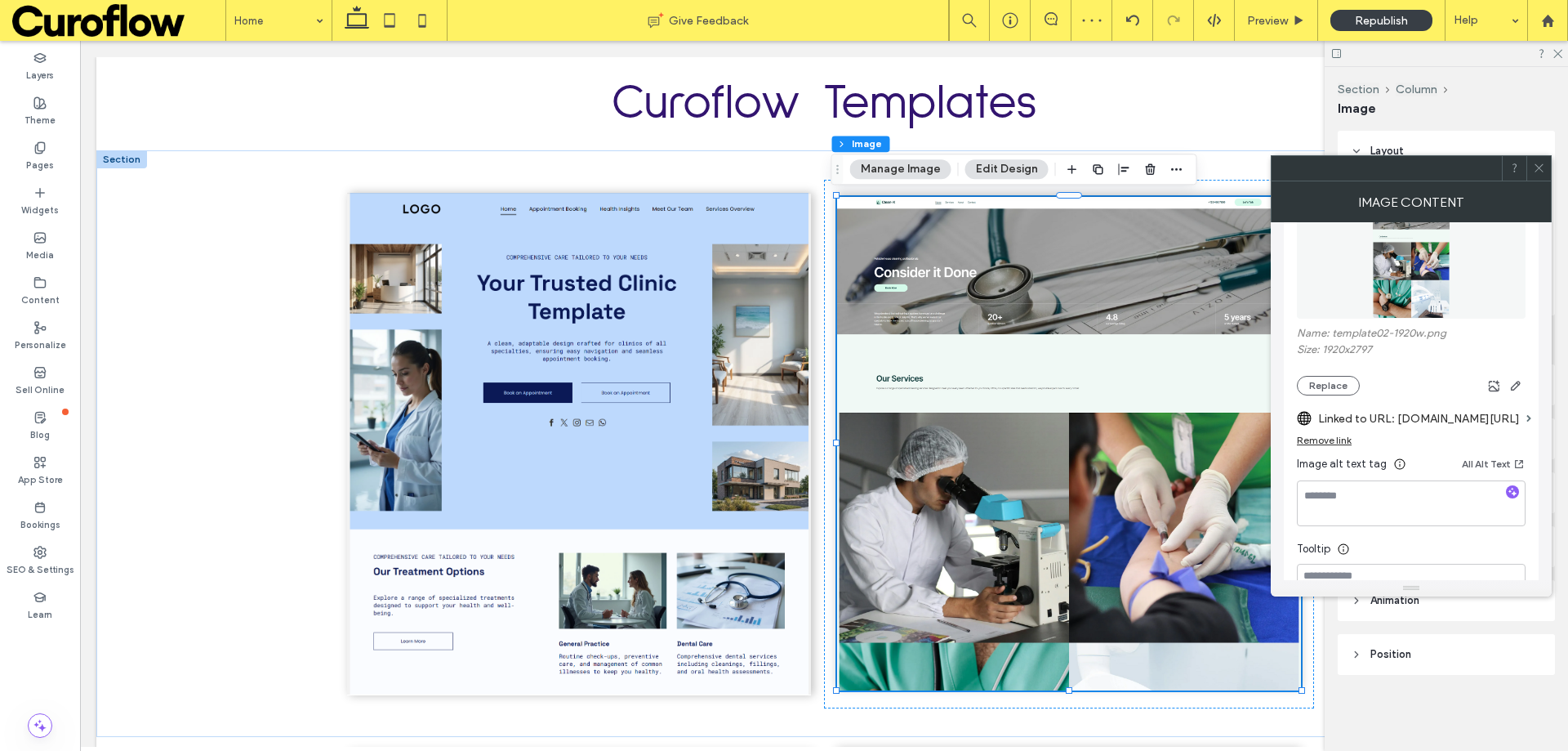
click at [1542, 168] on icon at bounding box center [1539, 167] width 12 height 12
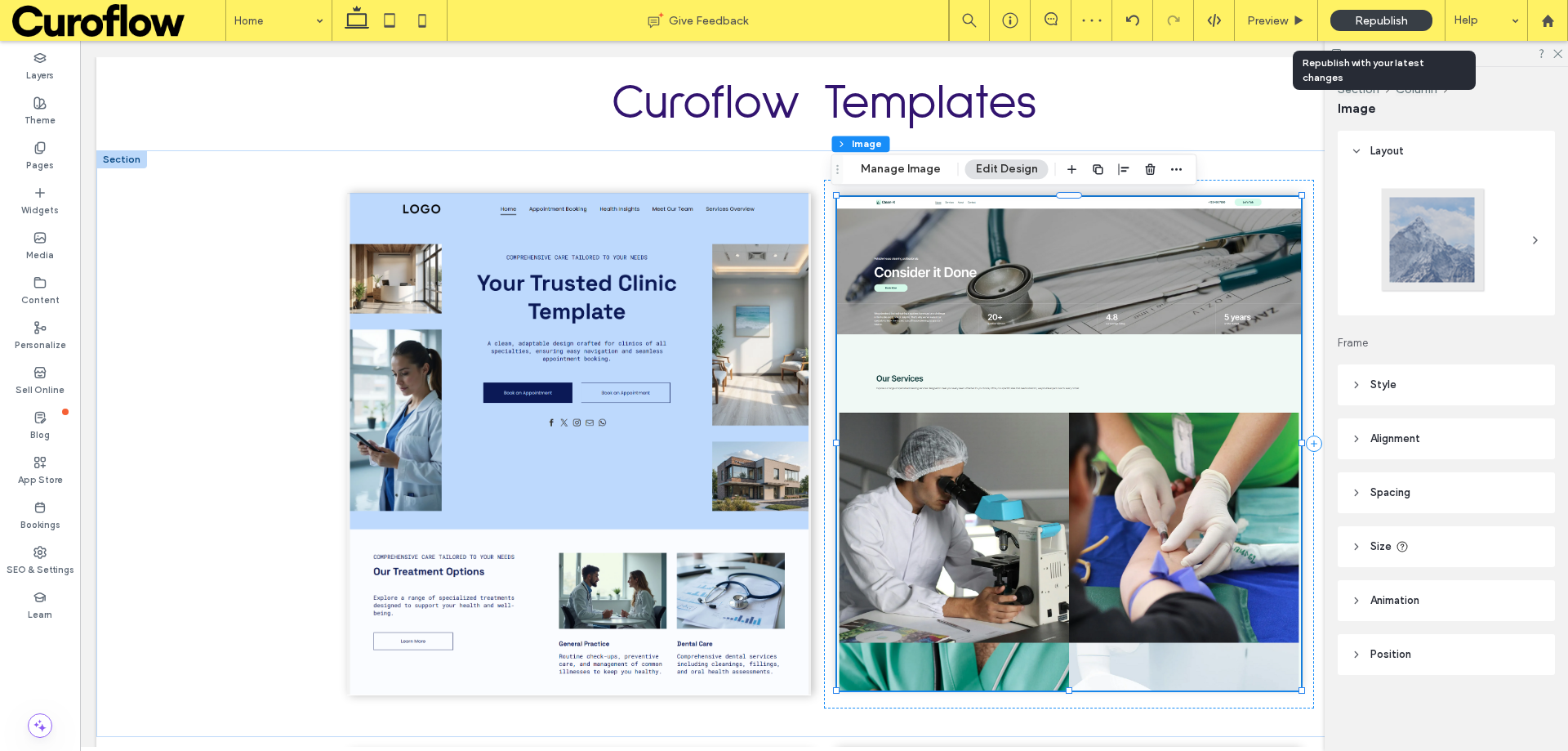
click at [1378, 17] on span "Republish" at bounding box center [1381, 21] width 53 height 14
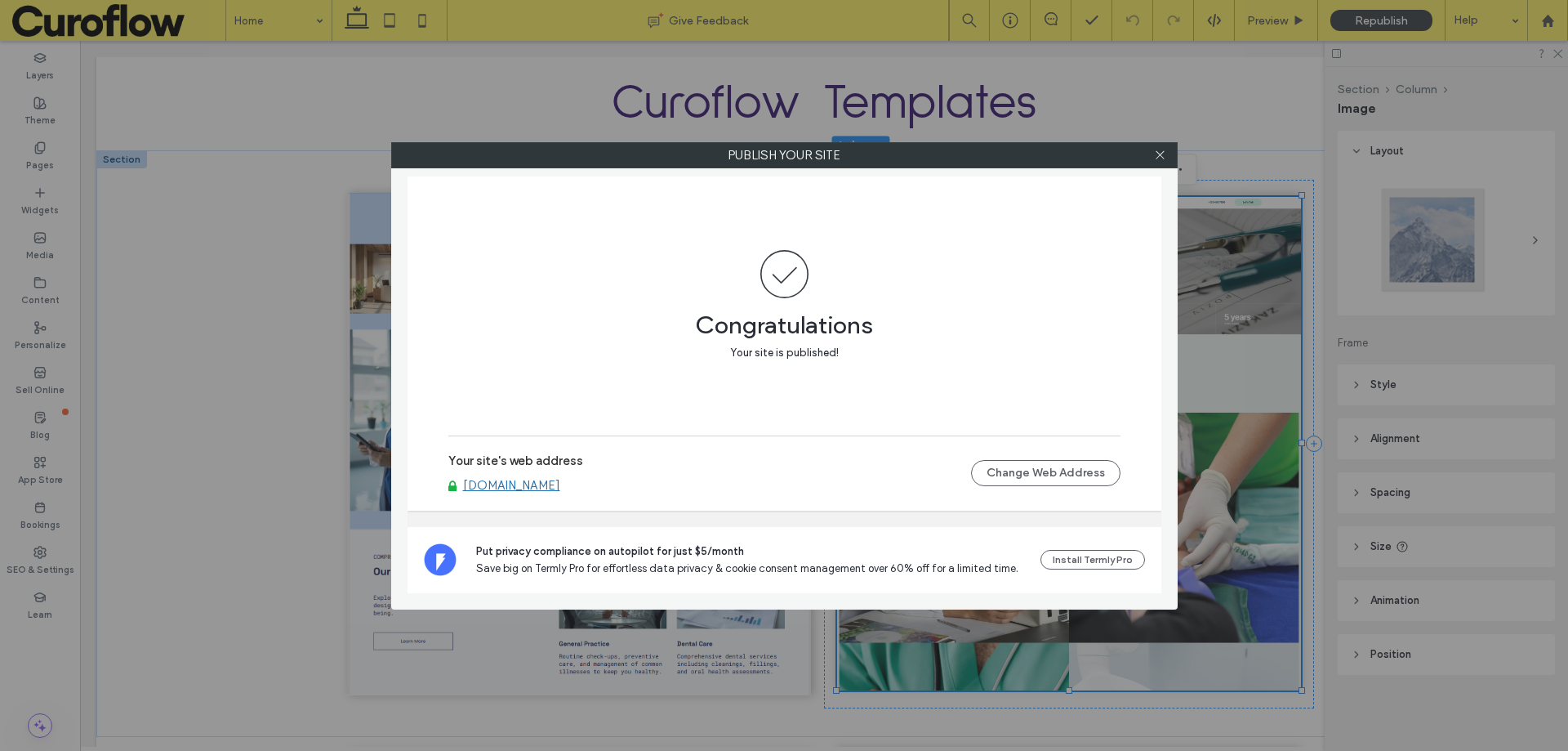
click at [536, 488] on link "[DOMAIN_NAME]" at bounding box center [511, 485] width 97 height 15
